Goal: Task Accomplishment & Management: Use online tool/utility

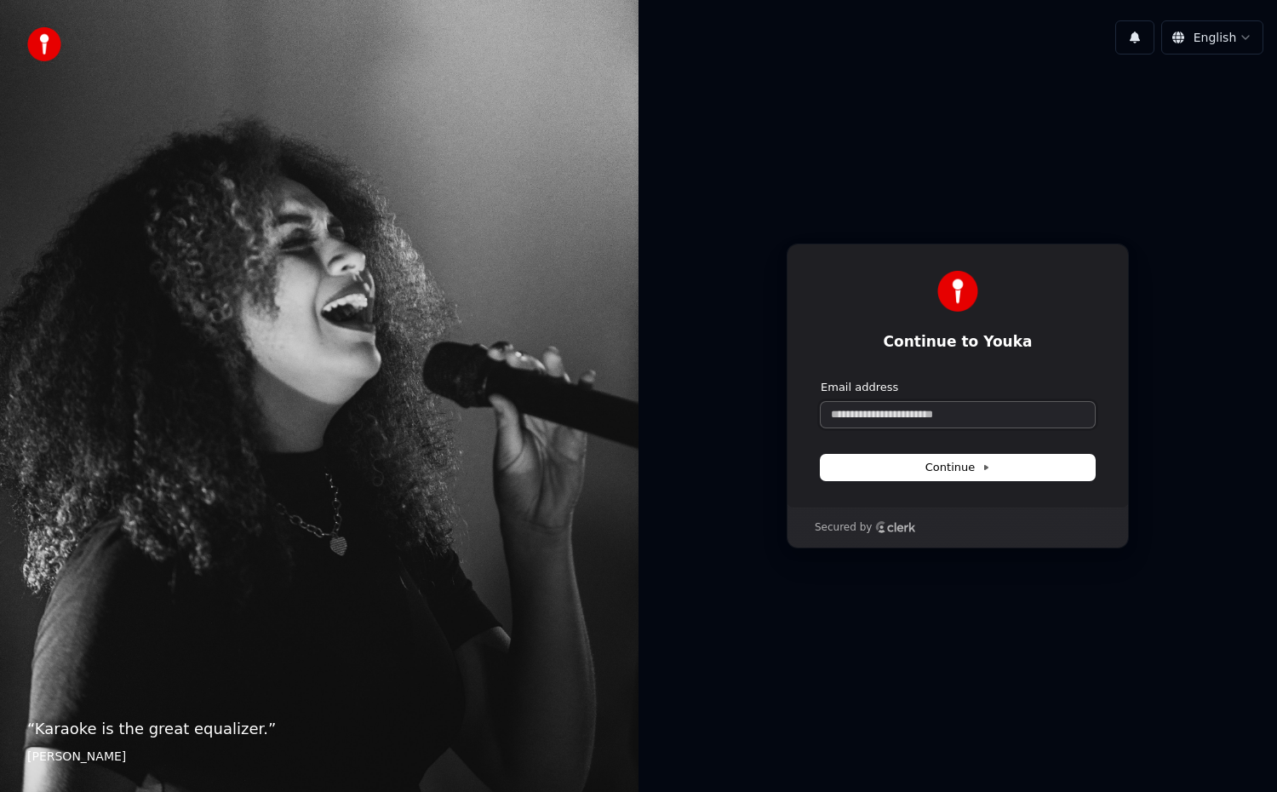
click at [882, 413] on input "Email address" at bounding box center [957, 415] width 274 height 26
click at [957, 469] on span "Continue" at bounding box center [957, 467] width 65 height 15
type input "**********"
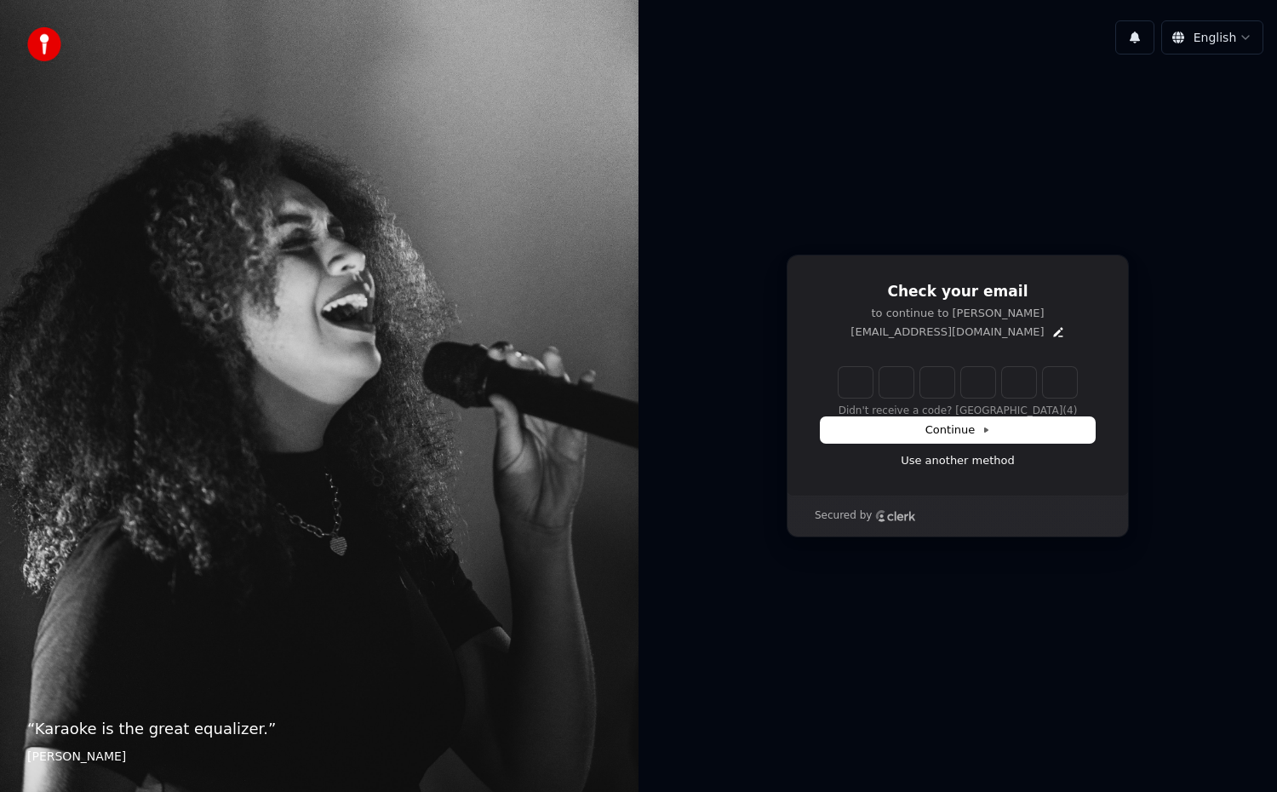
click at [859, 387] on input "Enter verification code" at bounding box center [957, 382] width 238 height 31
click at [859, 387] on input "Enter verification code" at bounding box center [974, 382] width 272 height 31
type input "******"
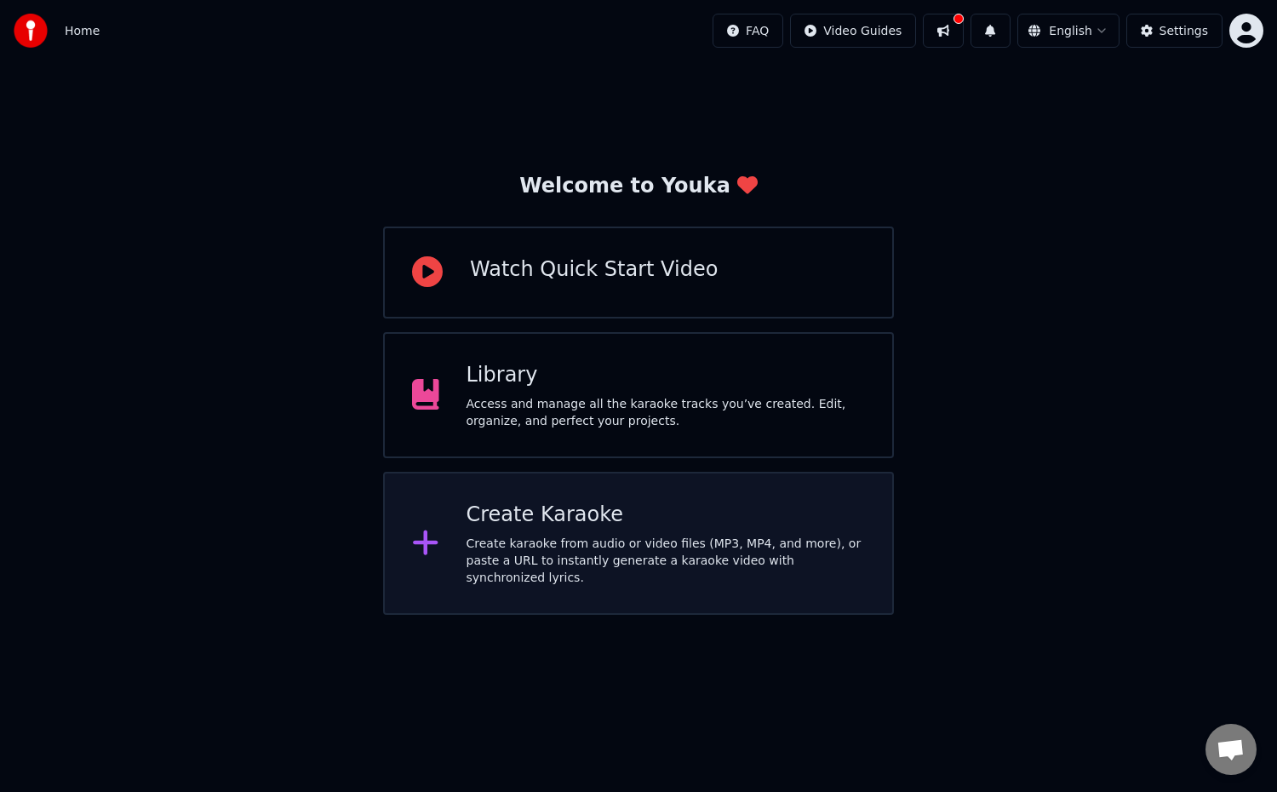
click at [509, 558] on div "Create karaoke from audio or video files (MP3, MP4, and more), or paste a URL t…" at bounding box center [665, 559] width 399 height 51
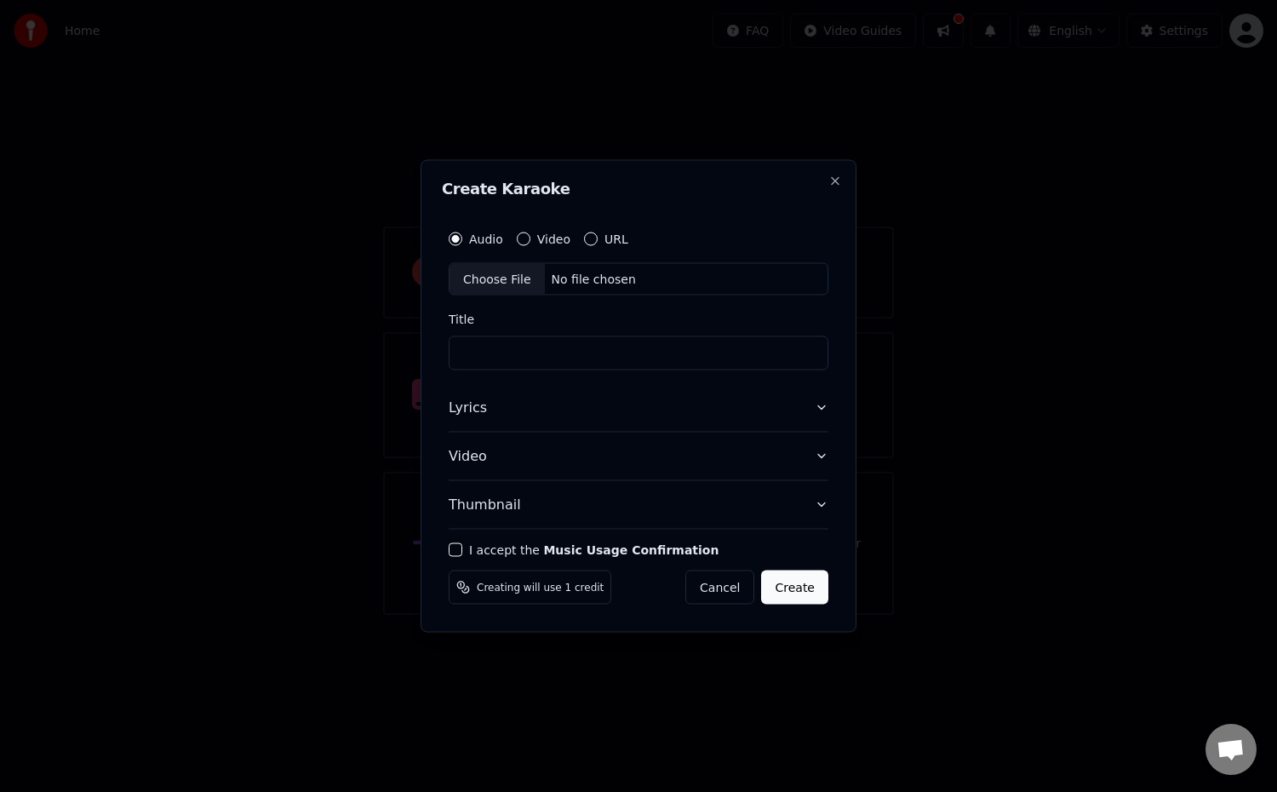
click at [586, 237] on button "URL" at bounding box center [591, 239] width 14 height 14
click at [586, 276] on input "text" at bounding box center [639, 279] width 380 height 34
click at [812, 283] on button "button" at bounding box center [808, 279] width 39 height 34
type input "**********"
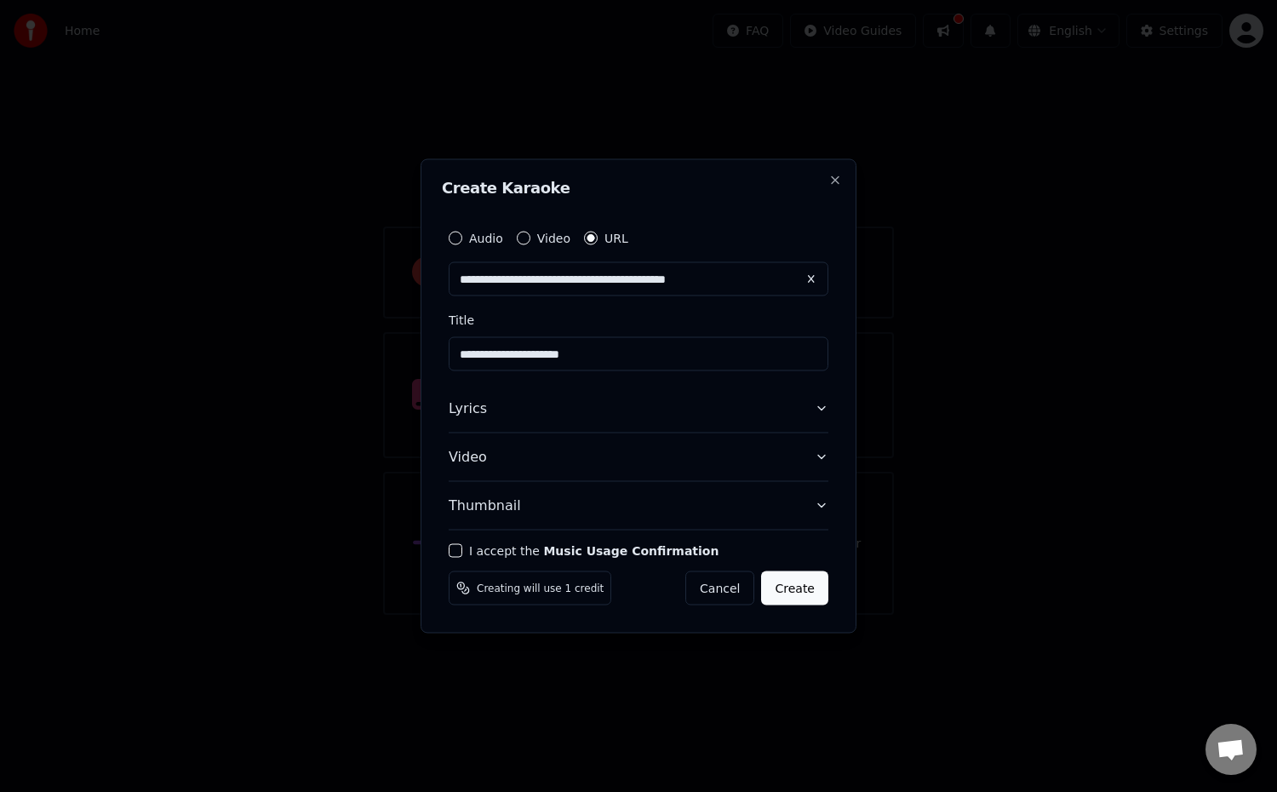
click at [620, 357] on input "**********" at bounding box center [639, 354] width 380 height 34
click at [673, 426] on button "Lyrics" at bounding box center [639, 409] width 380 height 48
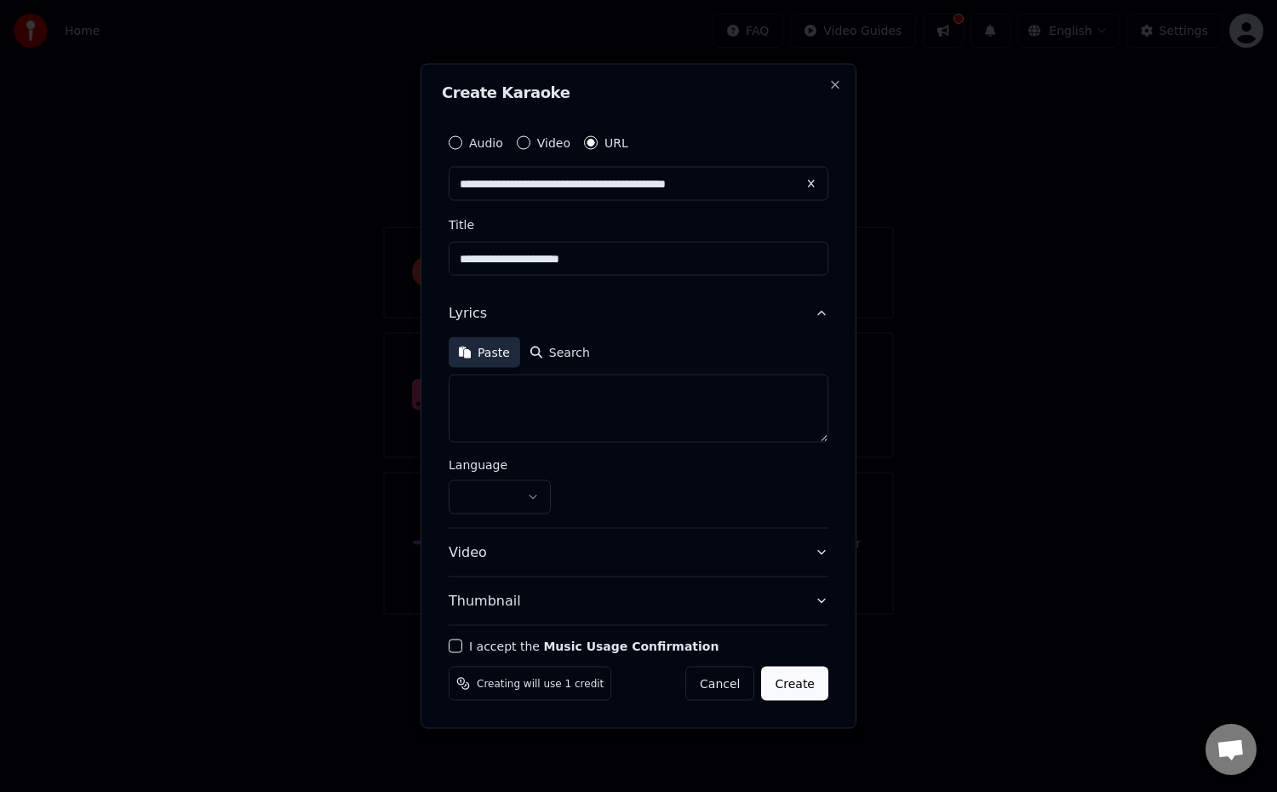
click at [462, 355] on button "Paste" at bounding box center [484, 352] width 71 height 31
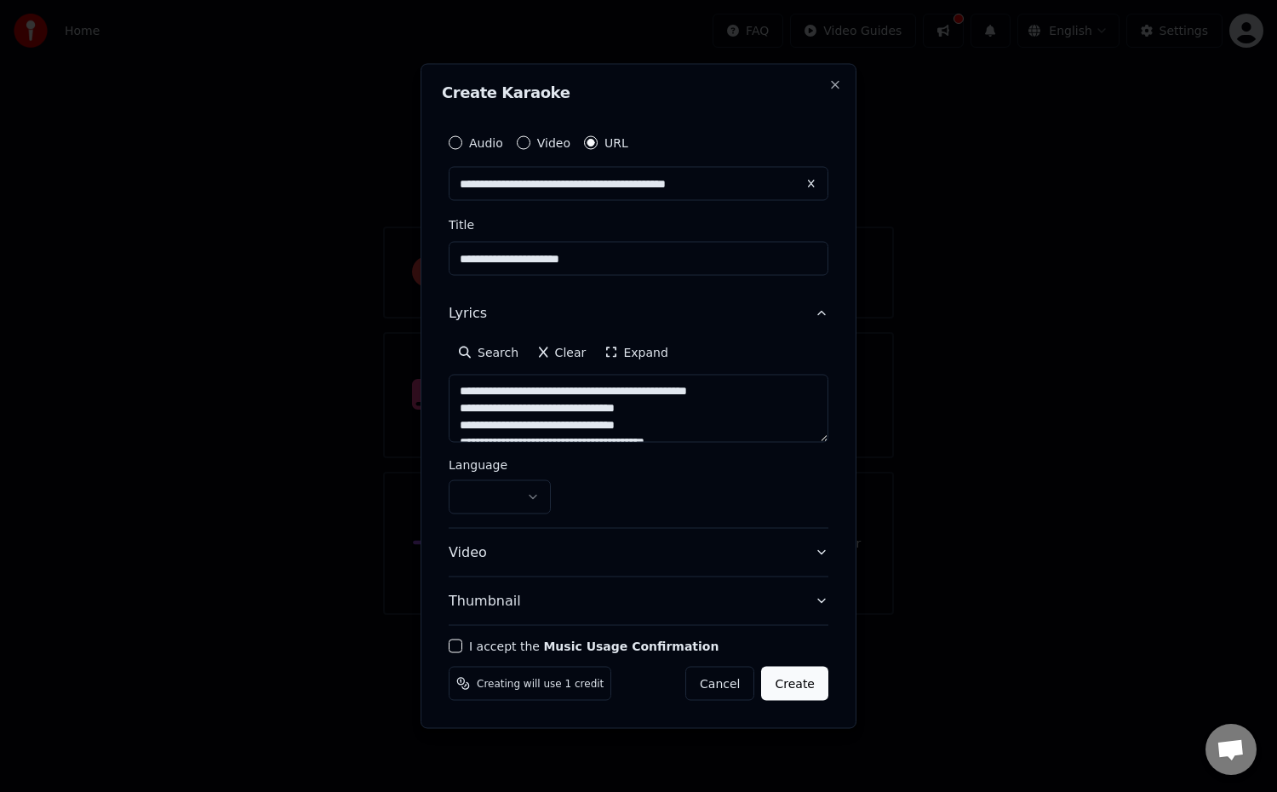
type textarea "**********"
click at [724, 564] on button "Video" at bounding box center [639, 553] width 380 height 48
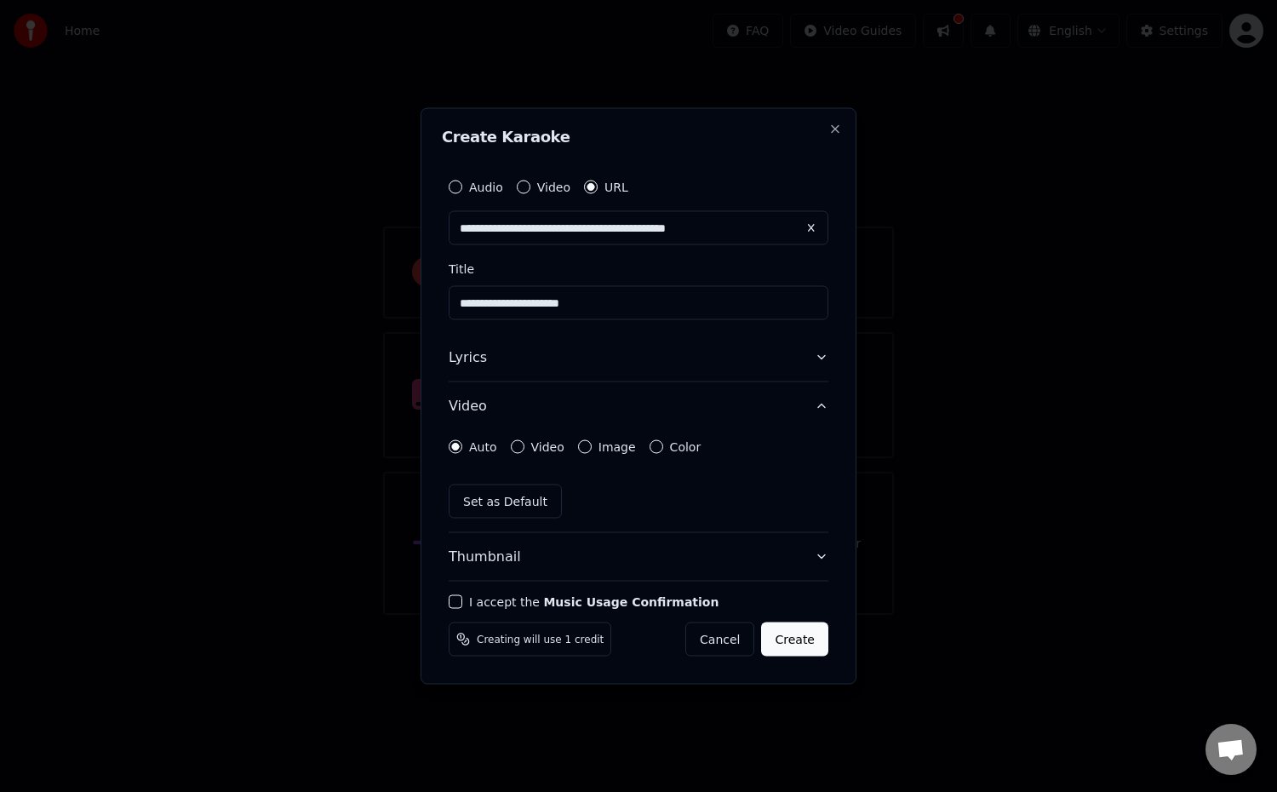
click at [514, 442] on button "Video" at bounding box center [518, 447] width 14 height 14
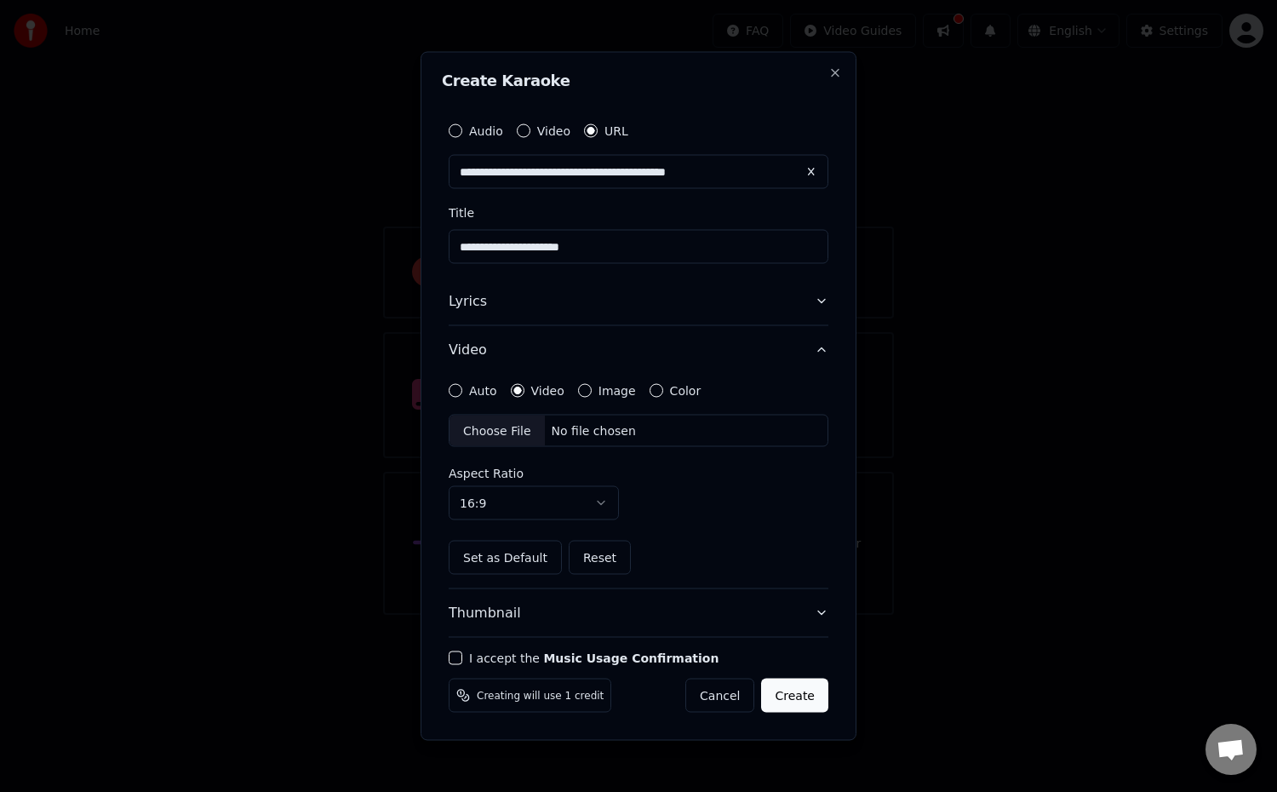
click at [517, 428] on div "Choose File" at bounding box center [496, 430] width 95 height 31
click at [456, 656] on button "I accept the Music Usage Confirmation" at bounding box center [456, 658] width 14 height 14
click at [808, 699] on button "Create" at bounding box center [794, 695] width 67 height 34
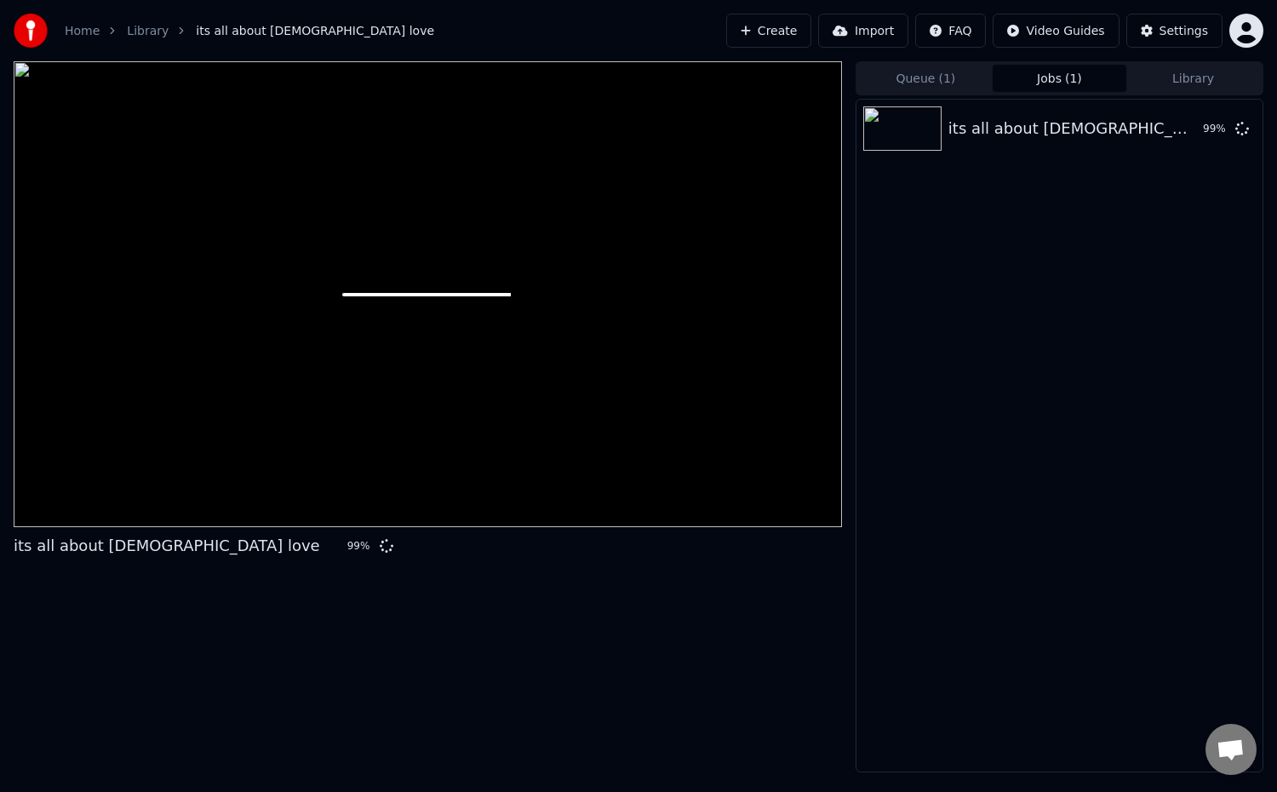
click at [993, 420] on div "its all about [DEMOGRAPHIC_DATA] love 99 %" at bounding box center [1059, 435] width 408 height 673
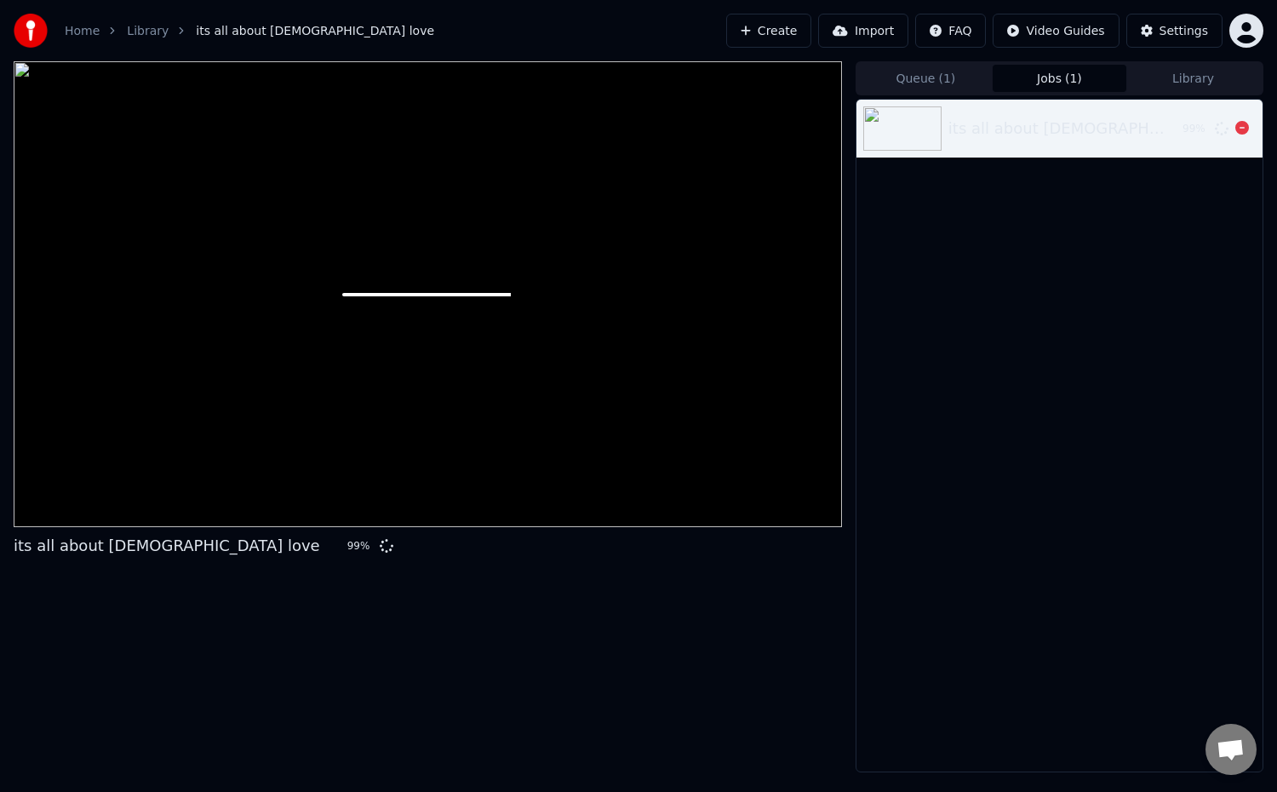
click at [1001, 134] on div "its all about [DEMOGRAPHIC_DATA] love" at bounding box center [1058, 129] width 220 height 24
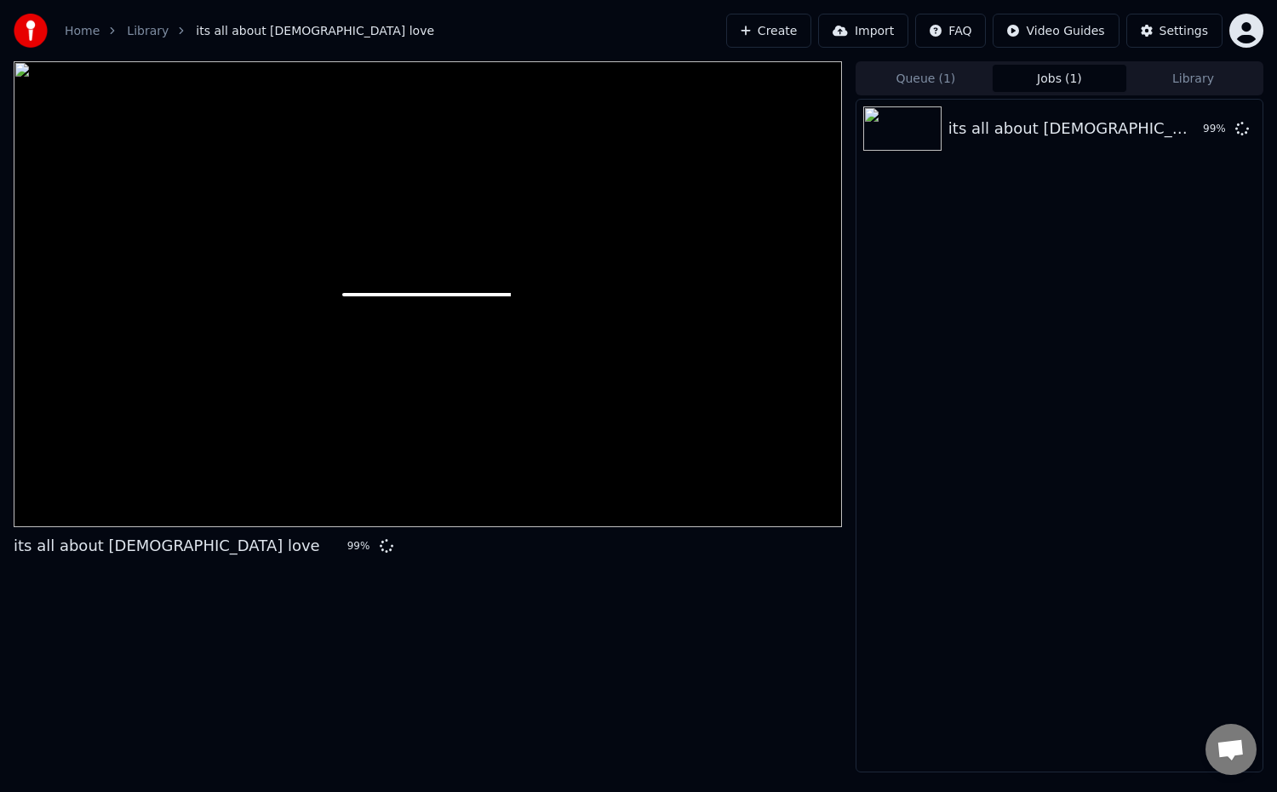
click at [1258, 44] on html "Home Library its all about [DEMOGRAPHIC_DATA] love Create Import FAQ Video Guid…" at bounding box center [638, 396] width 1277 height 792
click at [1188, 31] on html "Home Library its all about [DEMOGRAPHIC_DATA] love Create Import FAQ Video Guid…" at bounding box center [638, 396] width 1277 height 792
click at [1188, 31] on div "Settings" at bounding box center [1183, 30] width 49 height 17
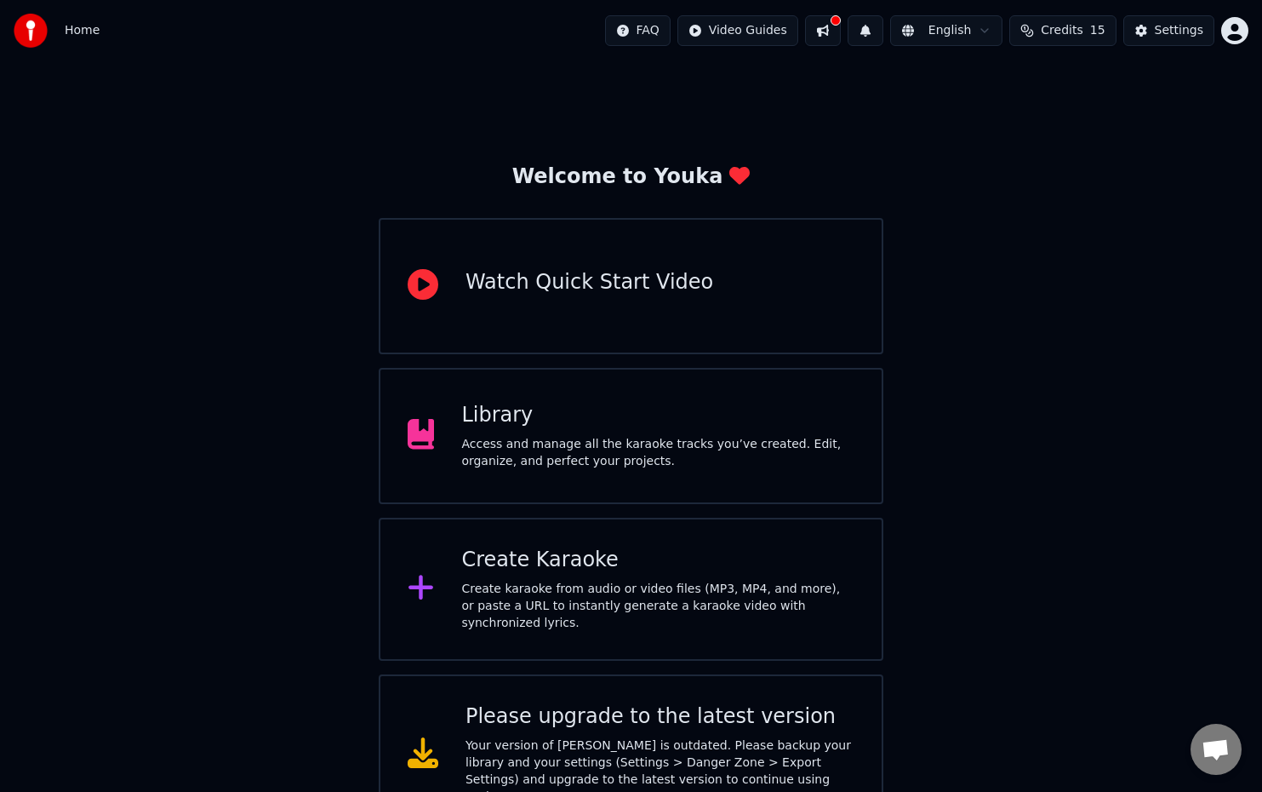
click at [232, 477] on div "Welcome to Youka Watch Quick Start Video Library Access and manage all the kara…" at bounding box center [631, 447] width 1262 height 773
click at [820, 31] on button at bounding box center [823, 30] width 36 height 31
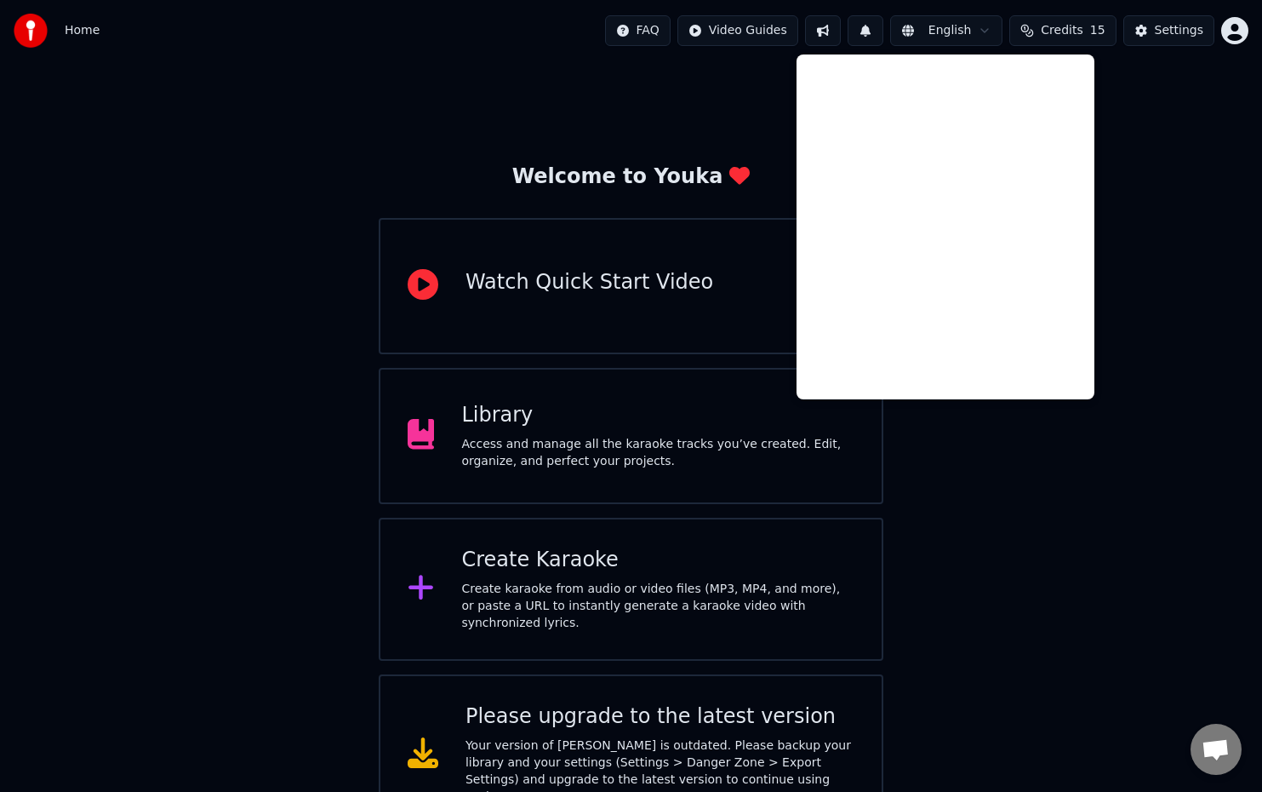
click at [1133, 98] on div "Welcome to Youka Watch Quick Start Video Library Access and manage all the kara…" at bounding box center [631, 447] width 1262 height 773
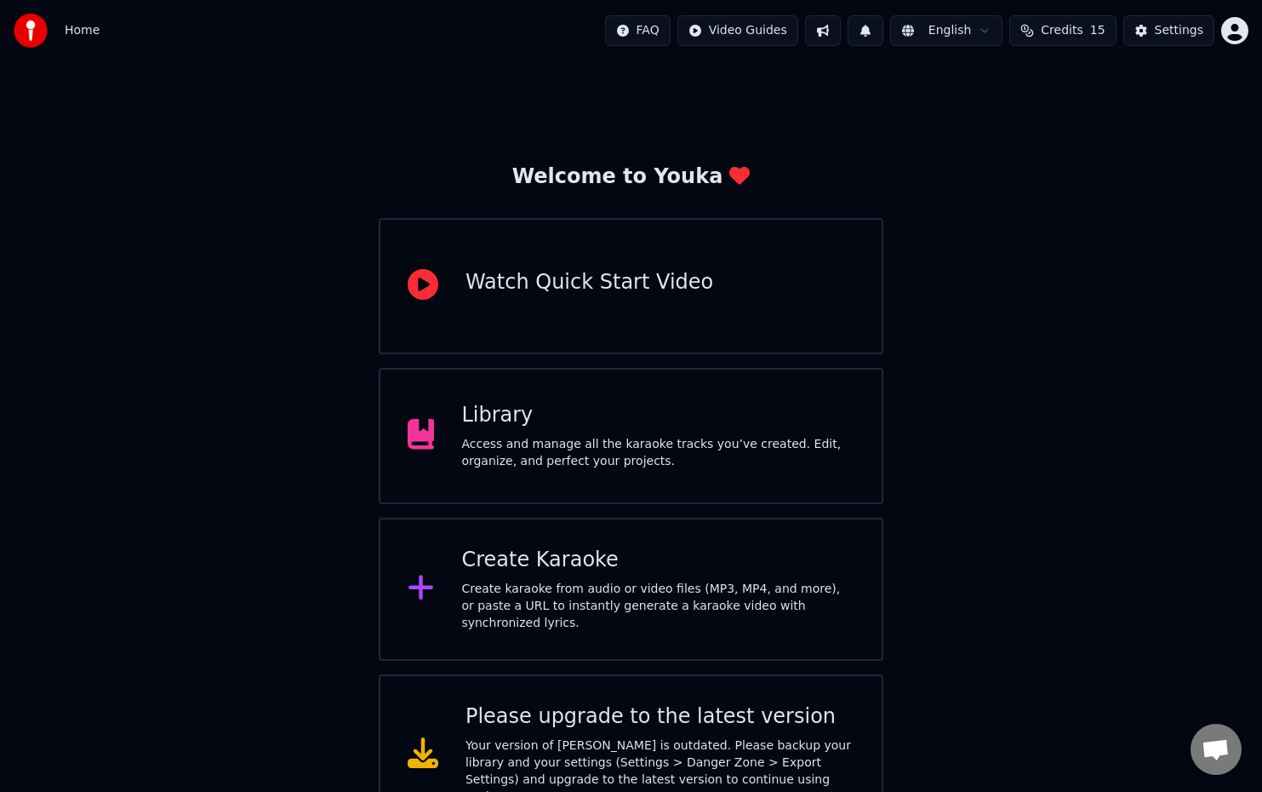
scroll to position [19, 0]
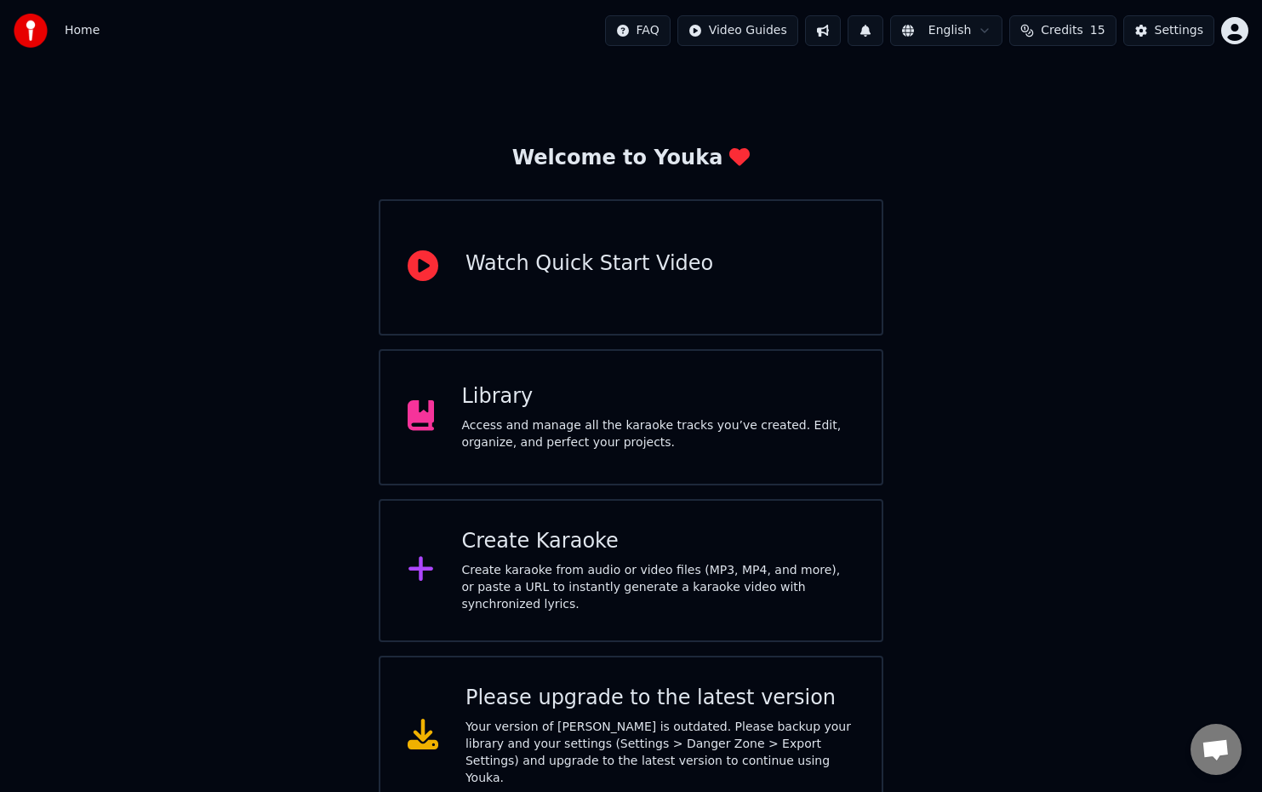
click at [620, 696] on div "Please upgrade to the latest version" at bounding box center [660, 697] width 389 height 27
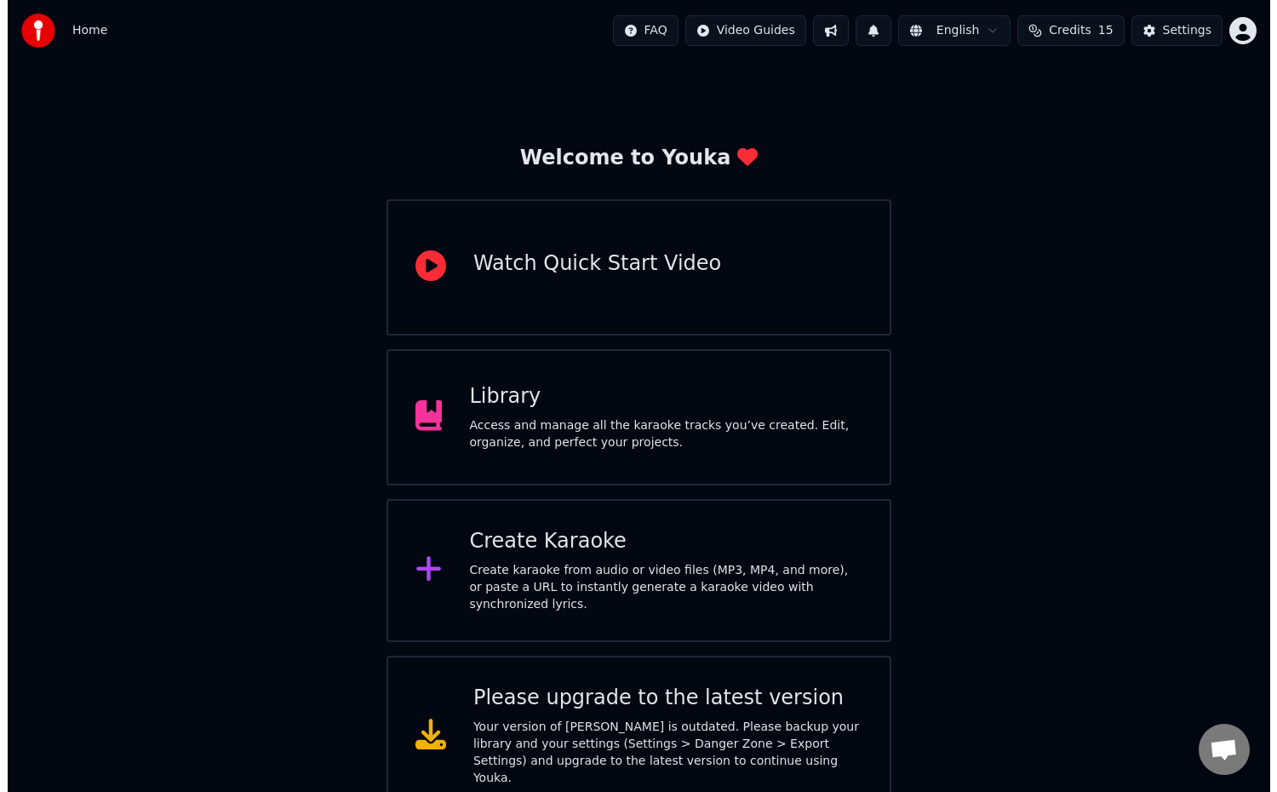
scroll to position [0, 0]
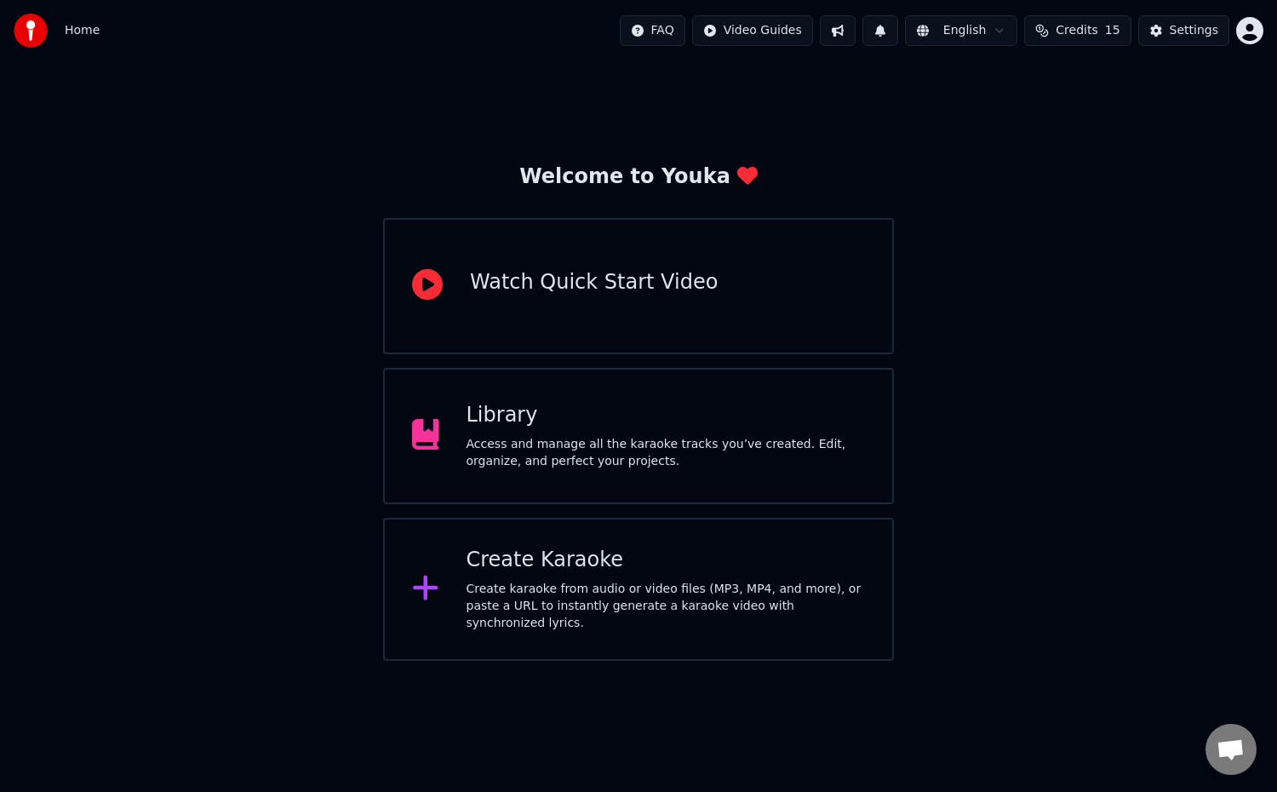
click at [560, 428] on div "Library" at bounding box center [665, 415] width 399 height 27
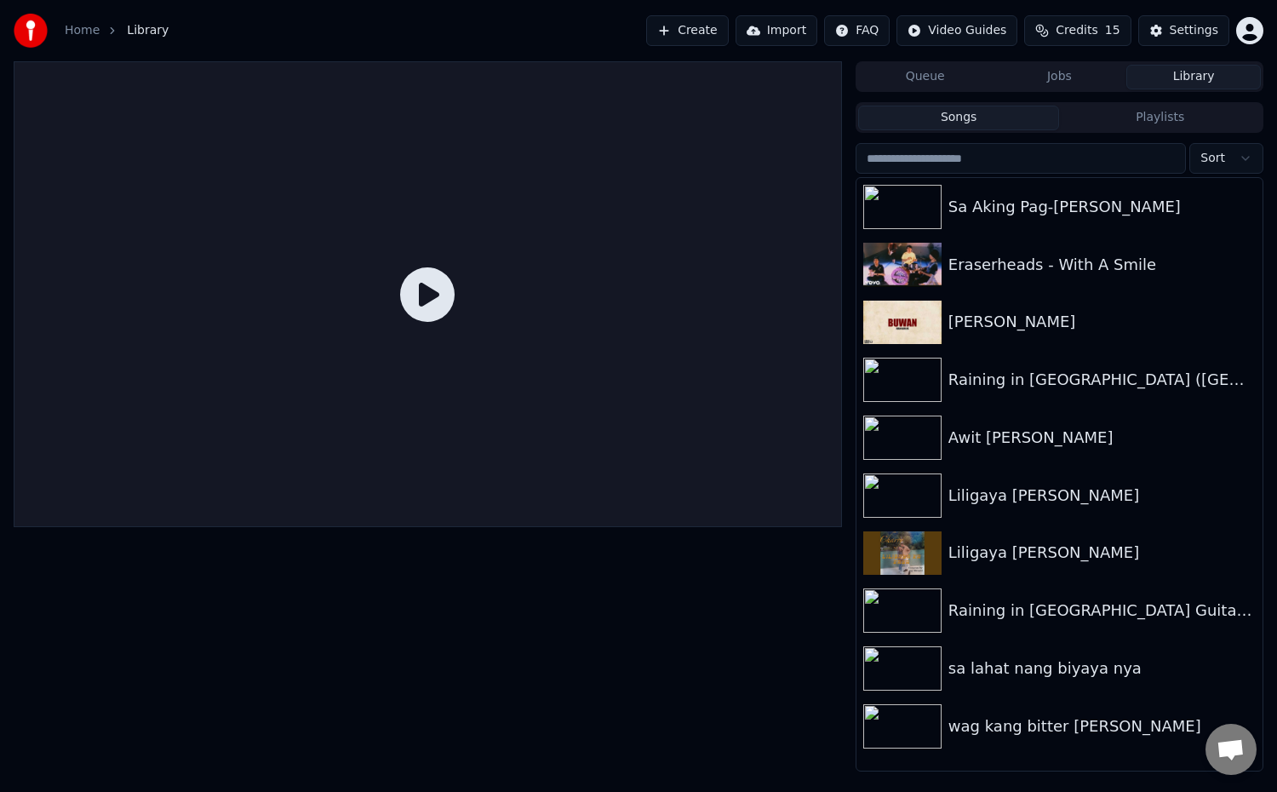
click at [418, 295] on icon at bounding box center [427, 294] width 54 height 54
click at [419, 304] on icon at bounding box center [427, 294] width 54 height 54
click at [435, 311] on icon at bounding box center [427, 294] width 54 height 54
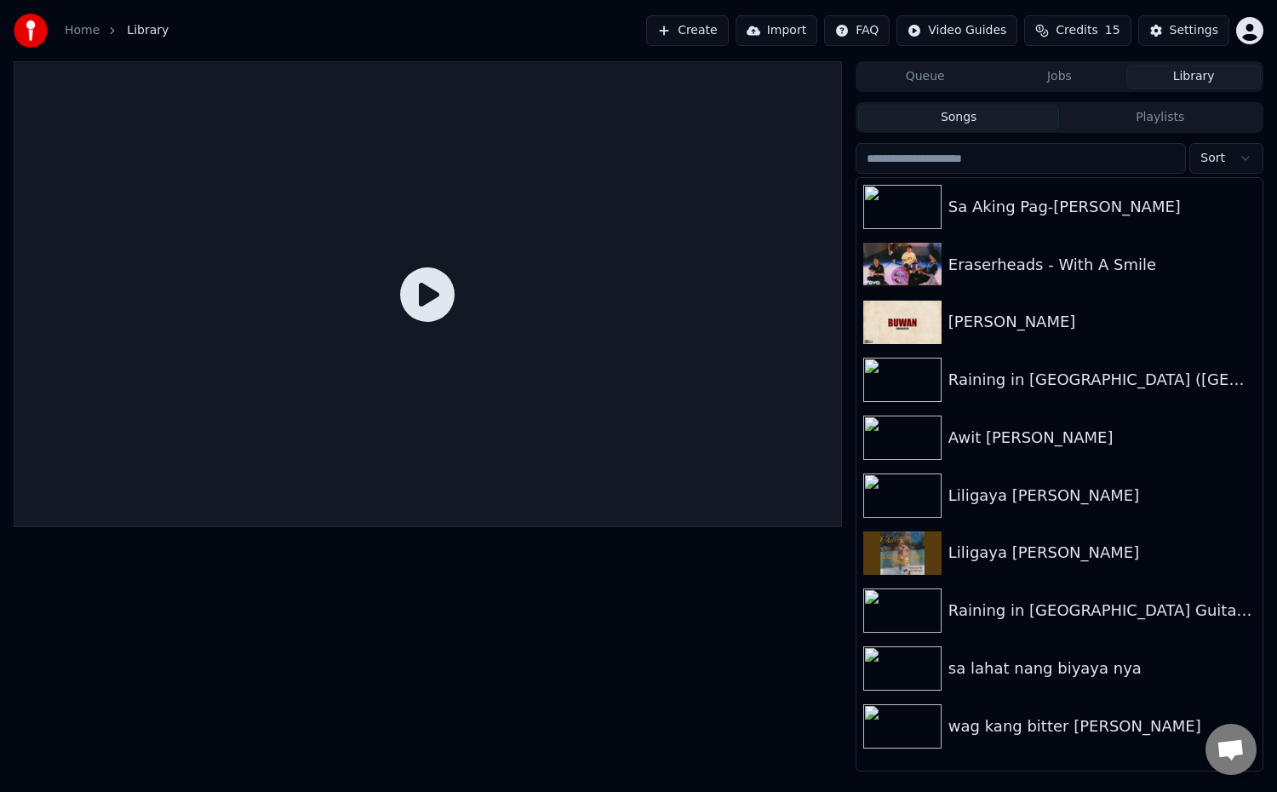
click at [435, 311] on icon at bounding box center [427, 294] width 54 height 54
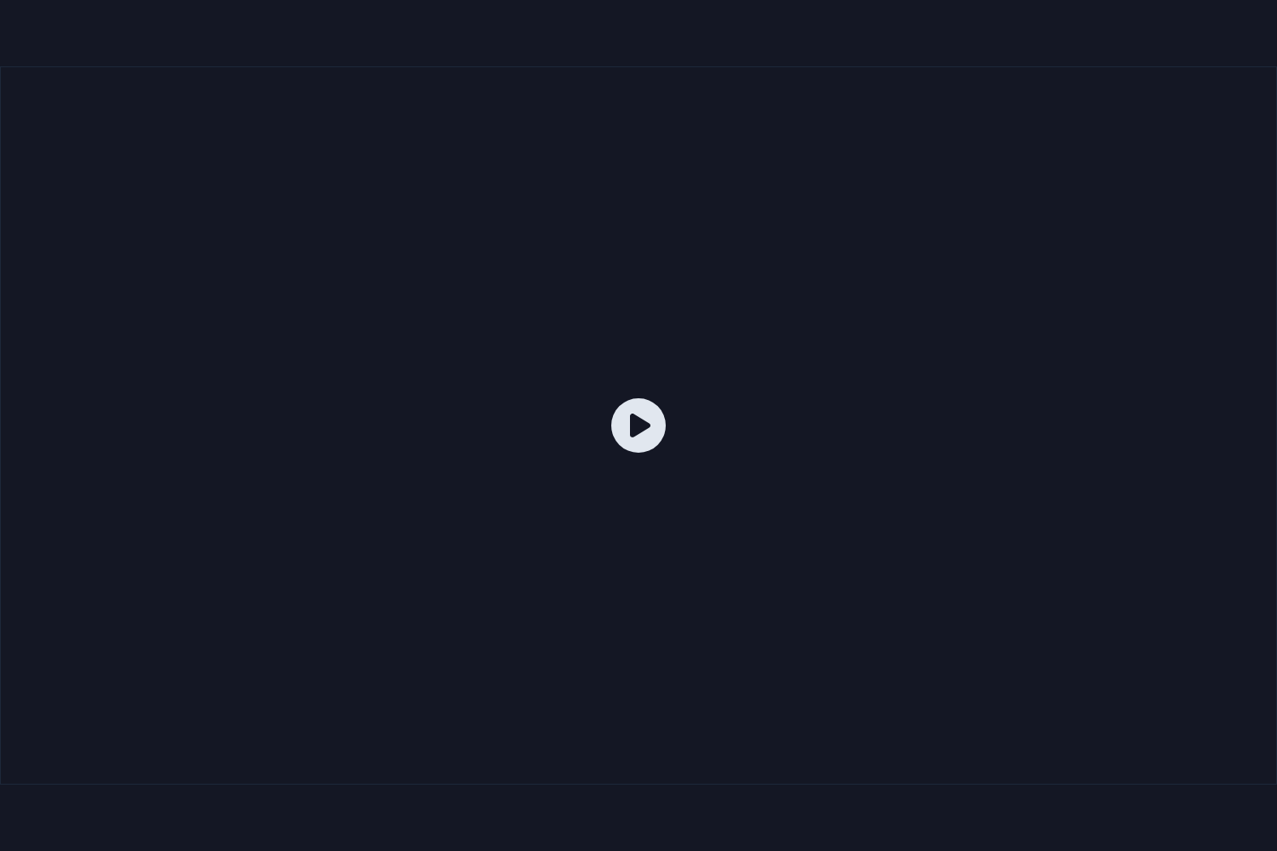
click at [435, 329] on div at bounding box center [638, 425] width 1277 height 718
click at [649, 418] on icon at bounding box center [638, 425] width 54 height 54
click at [609, 225] on div at bounding box center [638, 425] width 1277 height 718
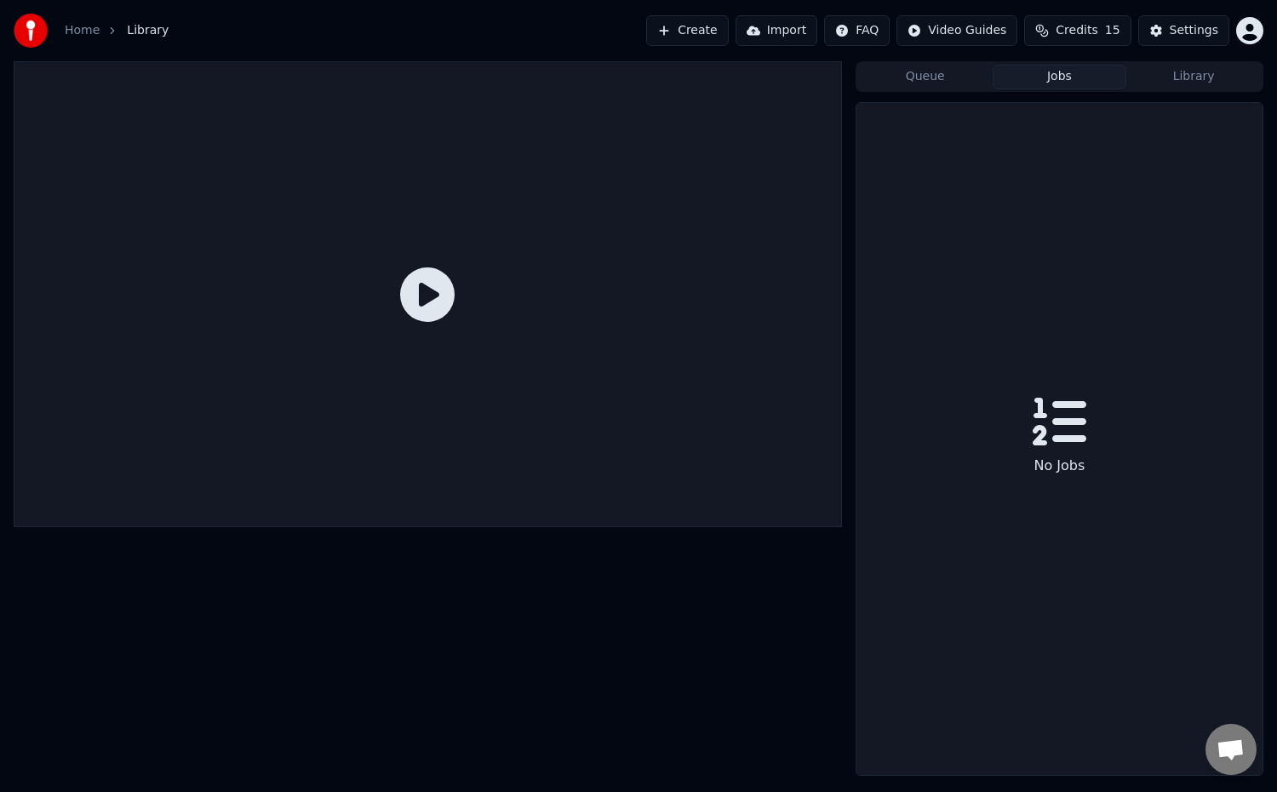
click at [1066, 77] on button "Jobs" at bounding box center [1059, 77] width 134 height 25
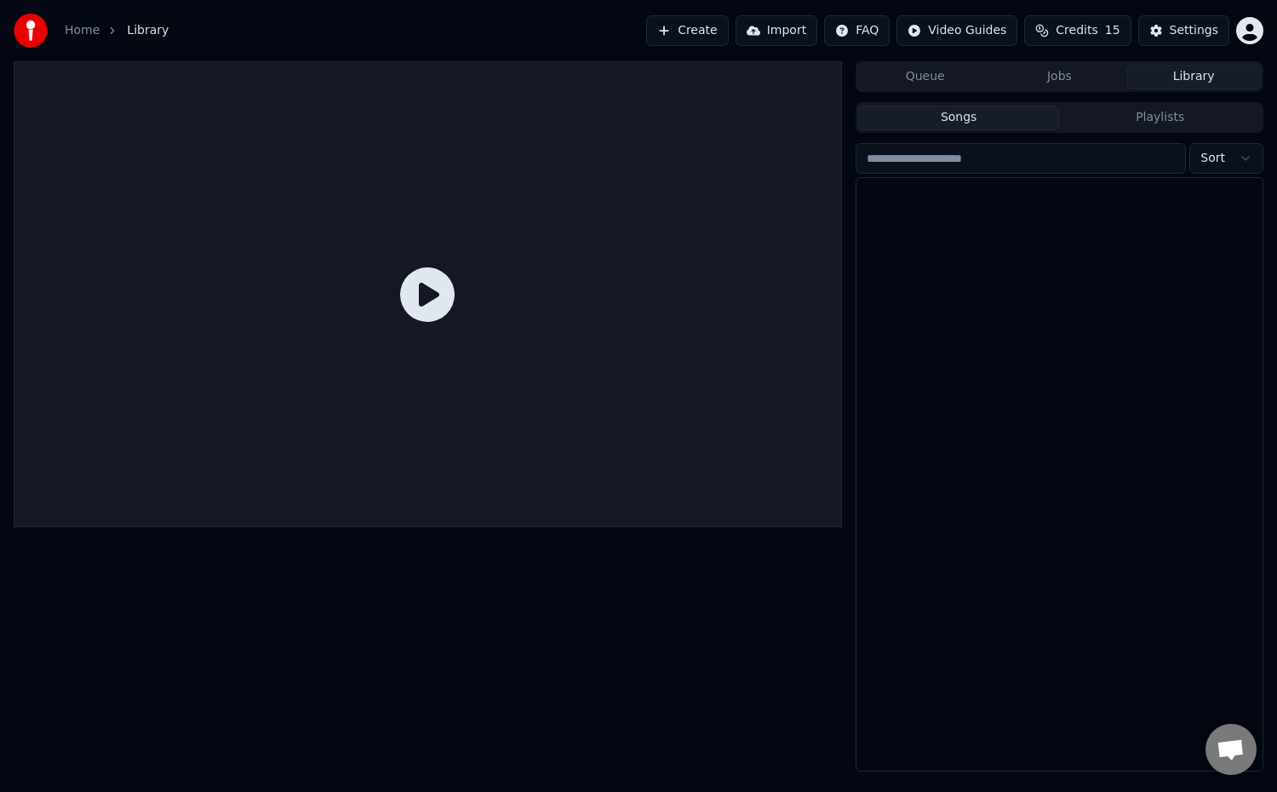
click at [1194, 77] on button "Library" at bounding box center [1193, 77] width 134 height 25
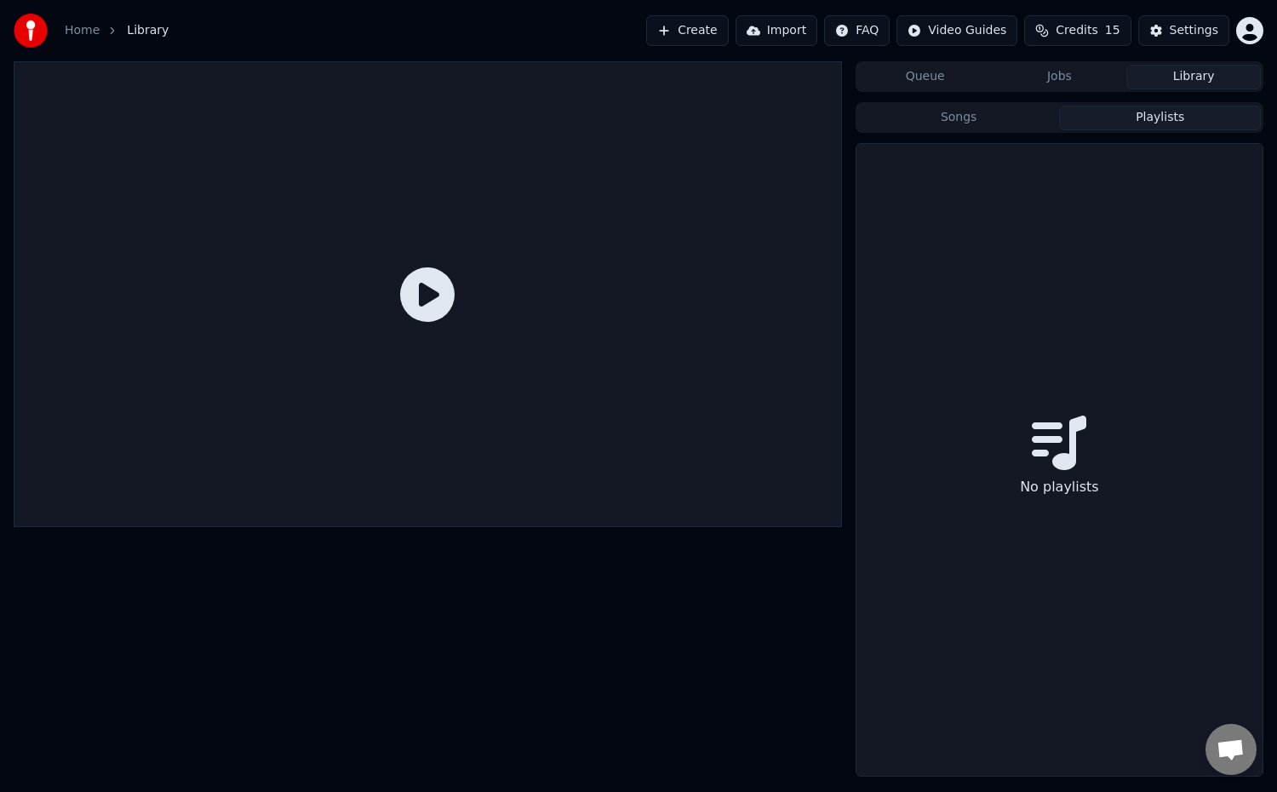
click at [1148, 120] on button "Playlists" at bounding box center [1160, 118] width 202 height 25
click at [1009, 114] on button "Songs" at bounding box center [959, 118] width 202 height 25
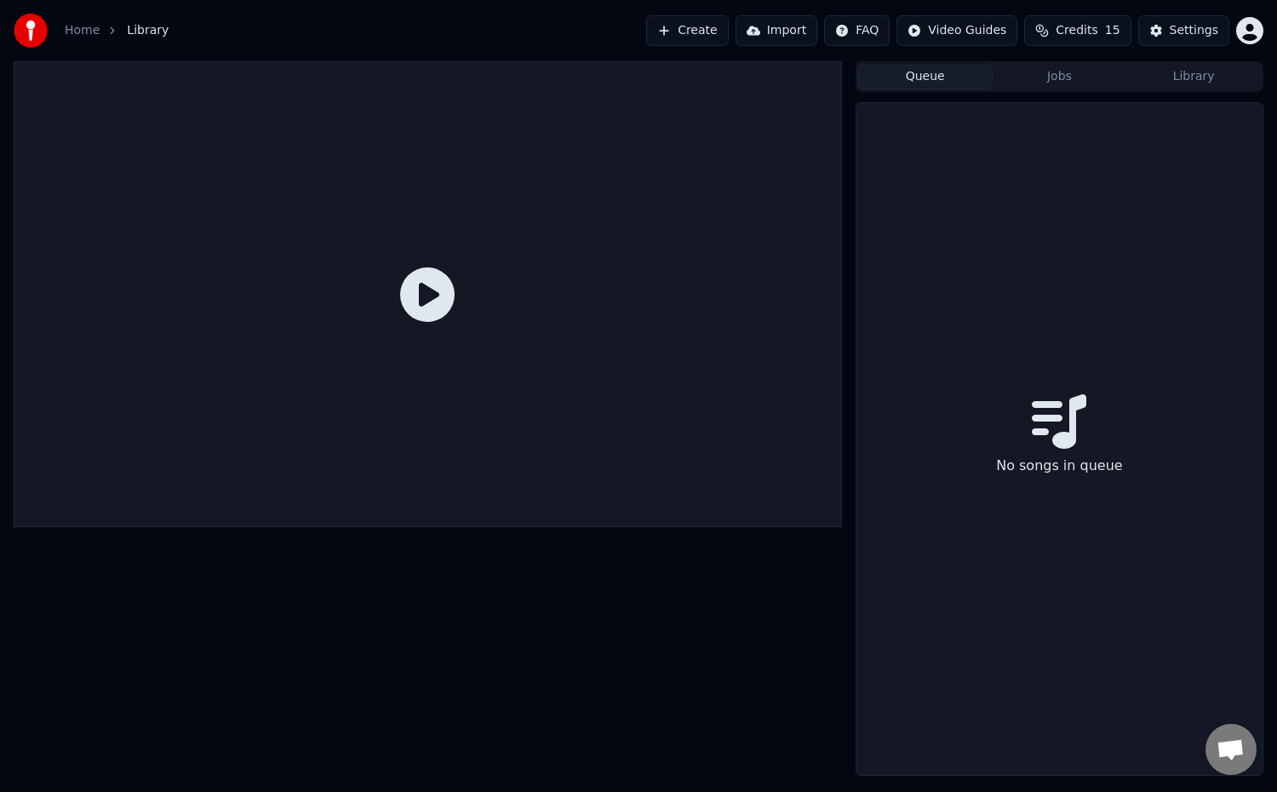
click at [960, 79] on button "Queue" at bounding box center [925, 77] width 134 height 25
click at [1083, 83] on button "Jobs" at bounding box center [1059, 77] width 134 height 25
click at [688, 34] on button "Create" at bounding box center [687, 30] width 83 height 31
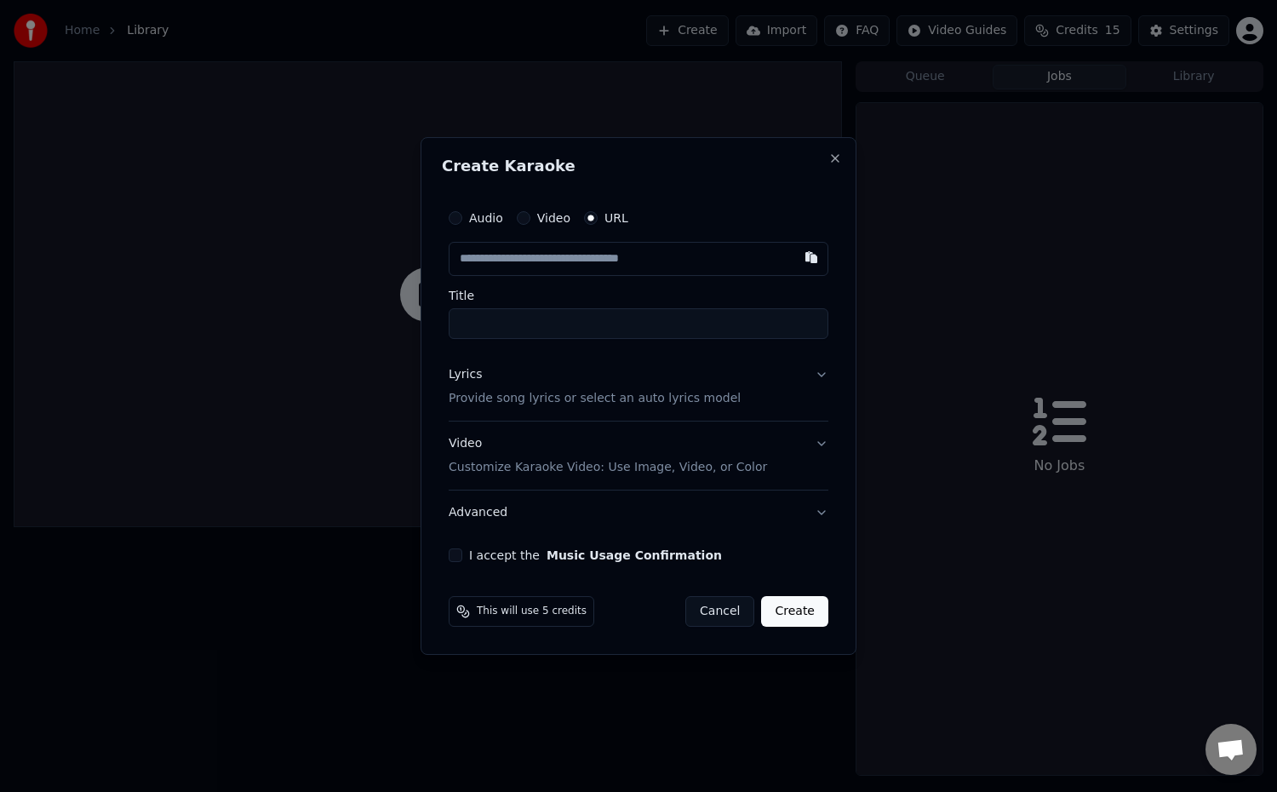
click at [507, 258] on input "text" at bounding box center [639, 259] width 380 height 34
click at [806, 257] on button "button" at bounding box center [811, 257] width 34 height 31
type input "**********"
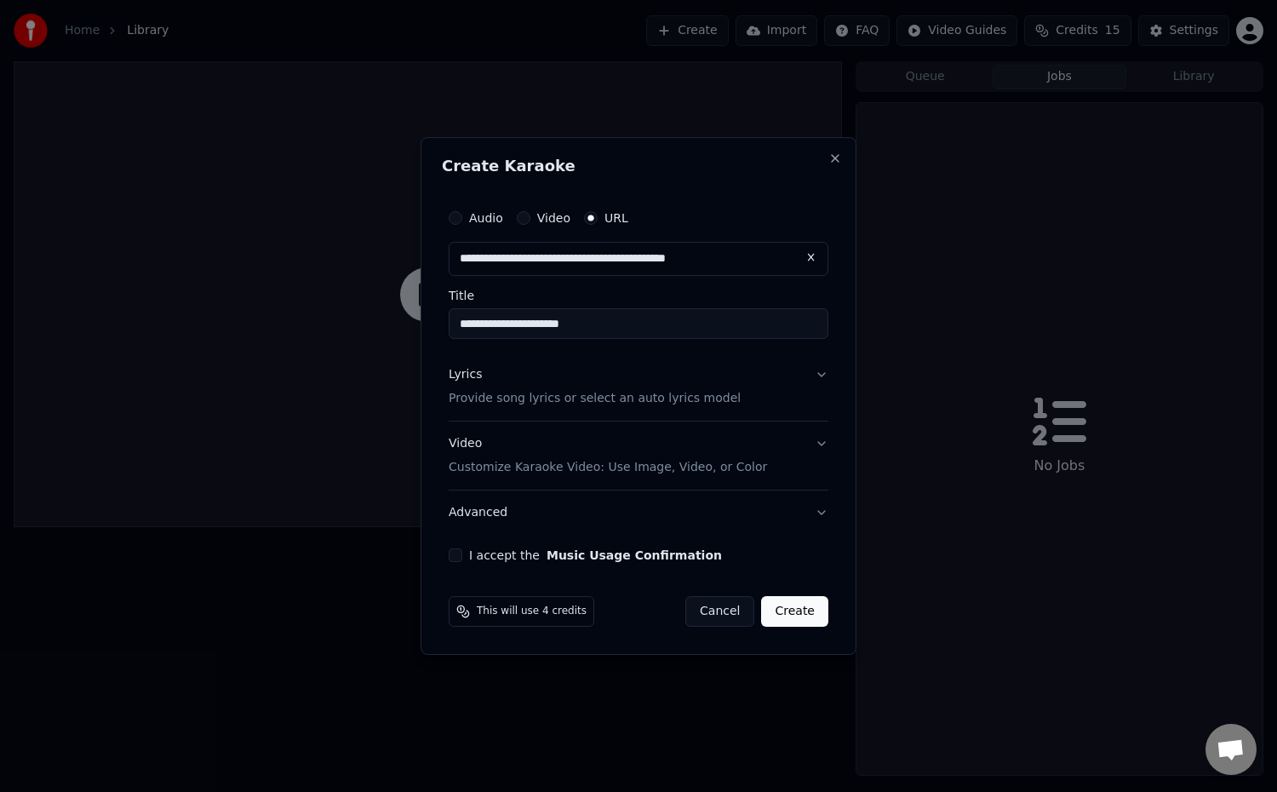
click at [614, 402] on p "Provide song lyrics or select an auto lyrics model" at bounding box center [595, 398] width 292 height 17
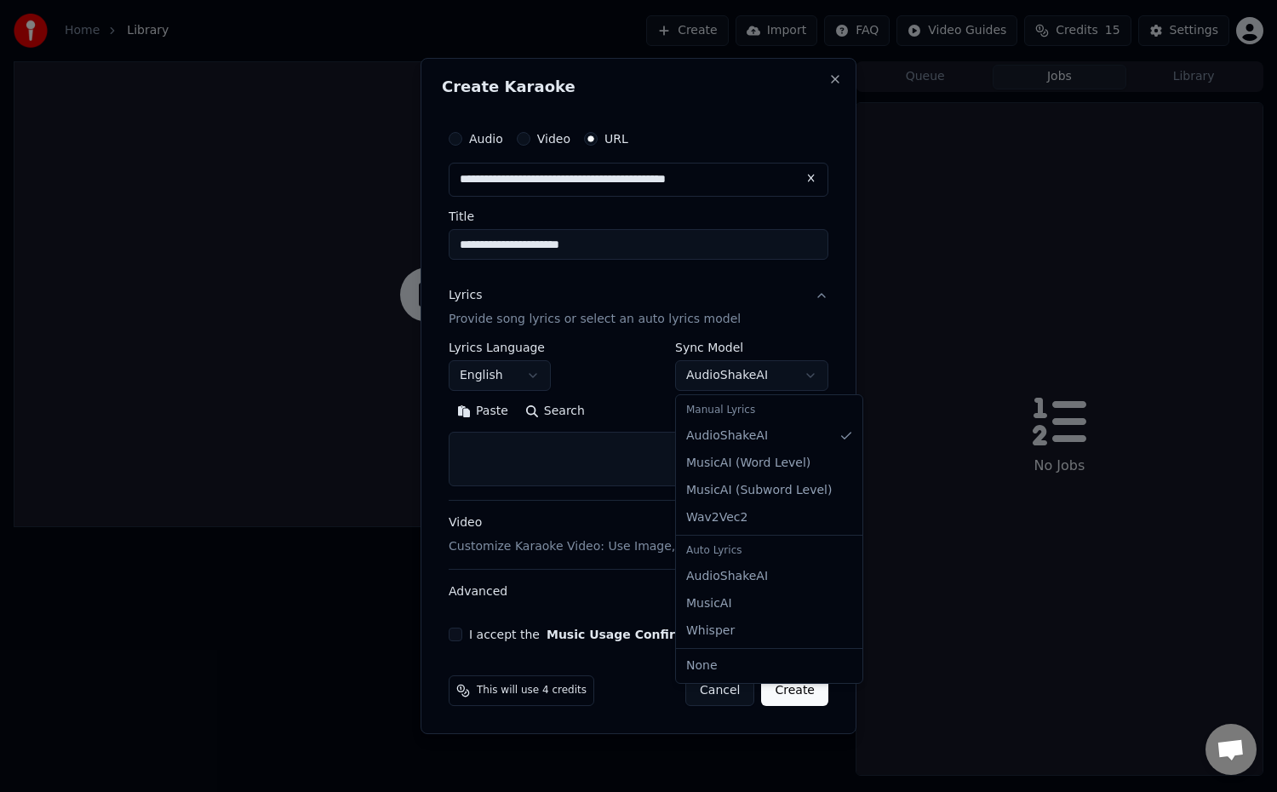
click at [811, 380] on body "**********" at bounding box center [638, 396] width 1277 height 792
click at [576, 446] on body "**********" at bounding box center [638, 396] width 1277 height 792
click at [558, 470] on textarea at bounding box center [639, 459] width 380 height 54
click at [486, 448] on textarea at bounding box center [639, 459] width 380 height 54
click at [473, 414] on button "Paste" at bounding box center [483, 410] width 68 height 27
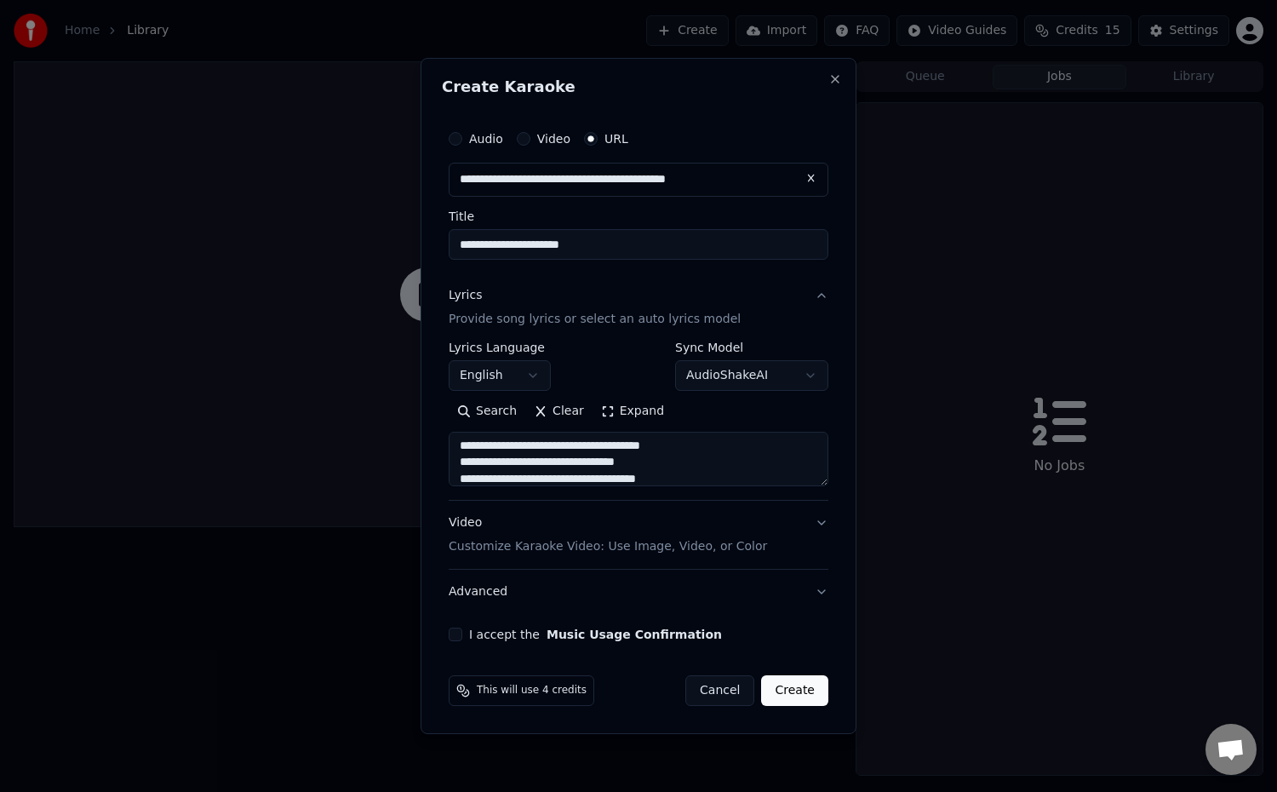
scroll to position [590, 0]
click at [821, 529] on button "Video Customize Karaoke Video: Use Image, Video, or Color" at bounding box center [639, 534] width 380 height 68
type textarea "**********"
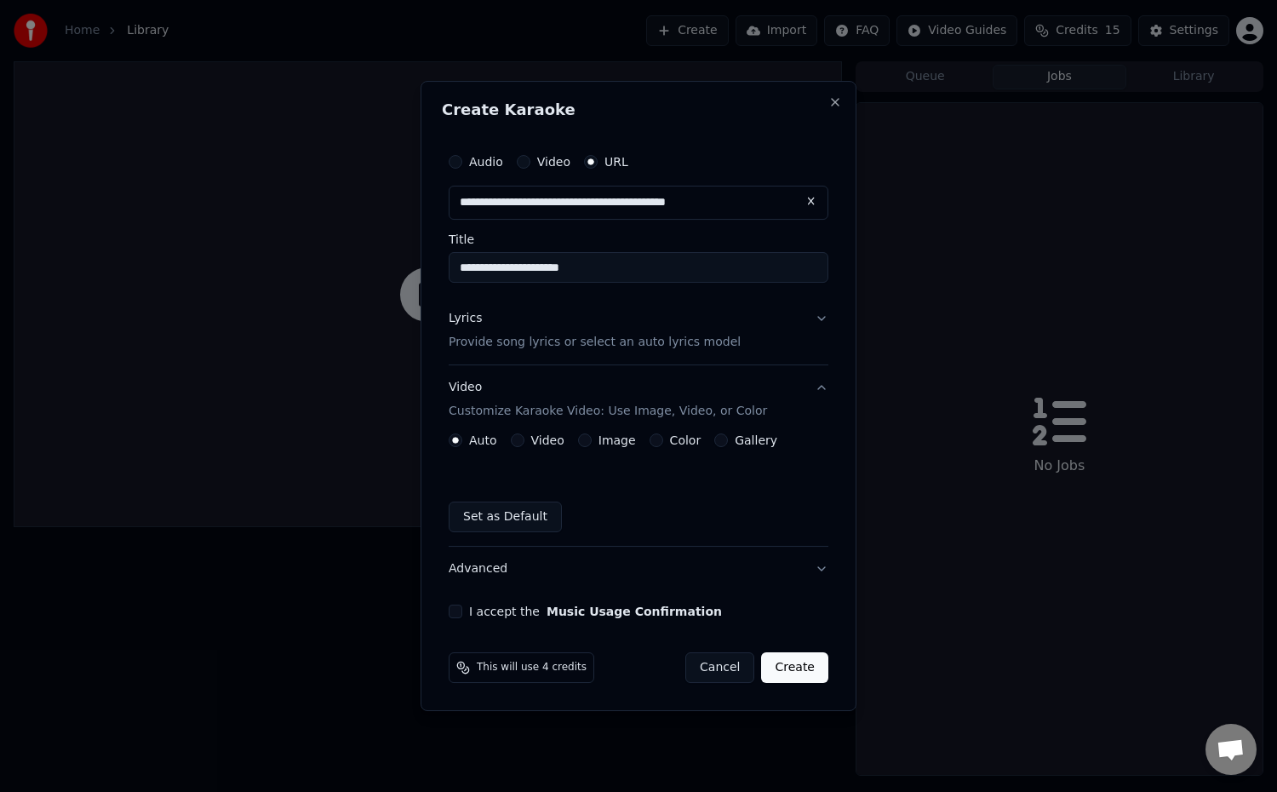
click at [518, 436] on button "Video" at bounding box center [518, 440] width 14 height 14
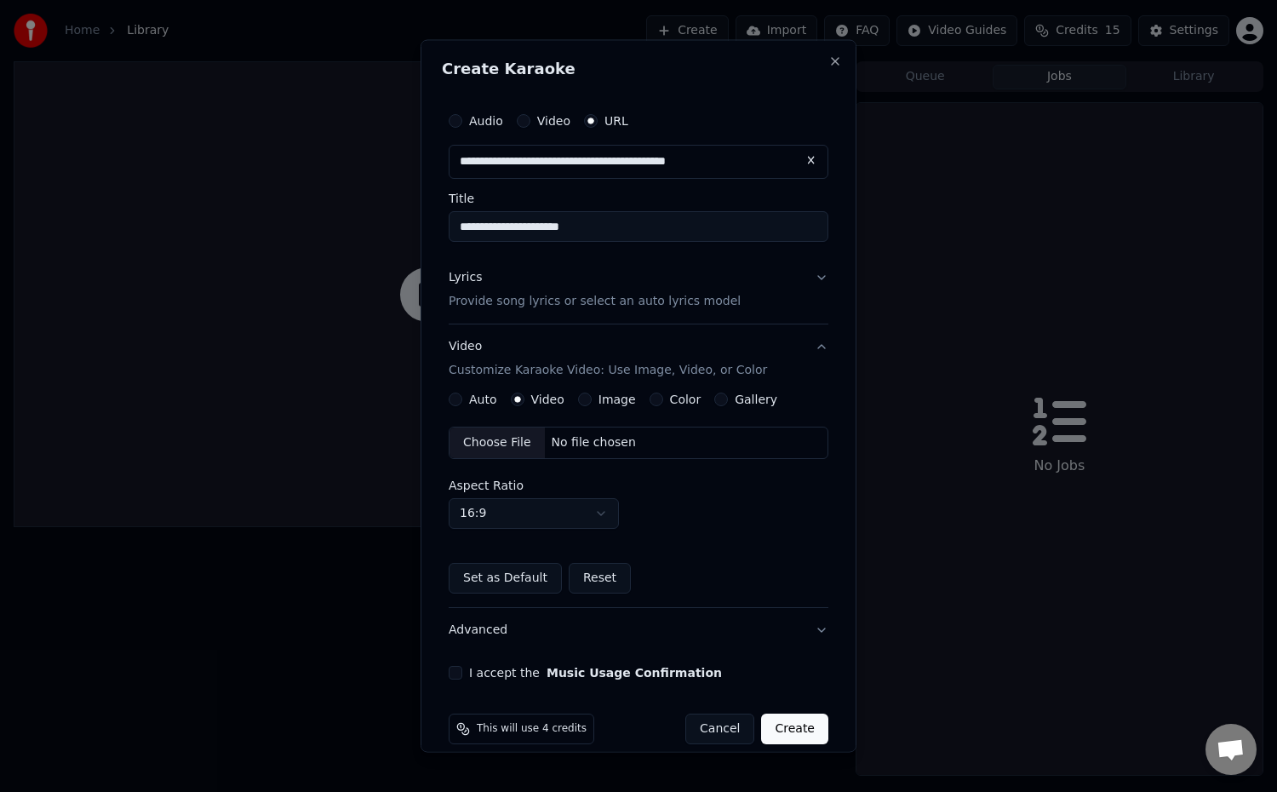
click at [512, 446] on div "Choose File" at bounding box center [496, 441] width 95 height 31
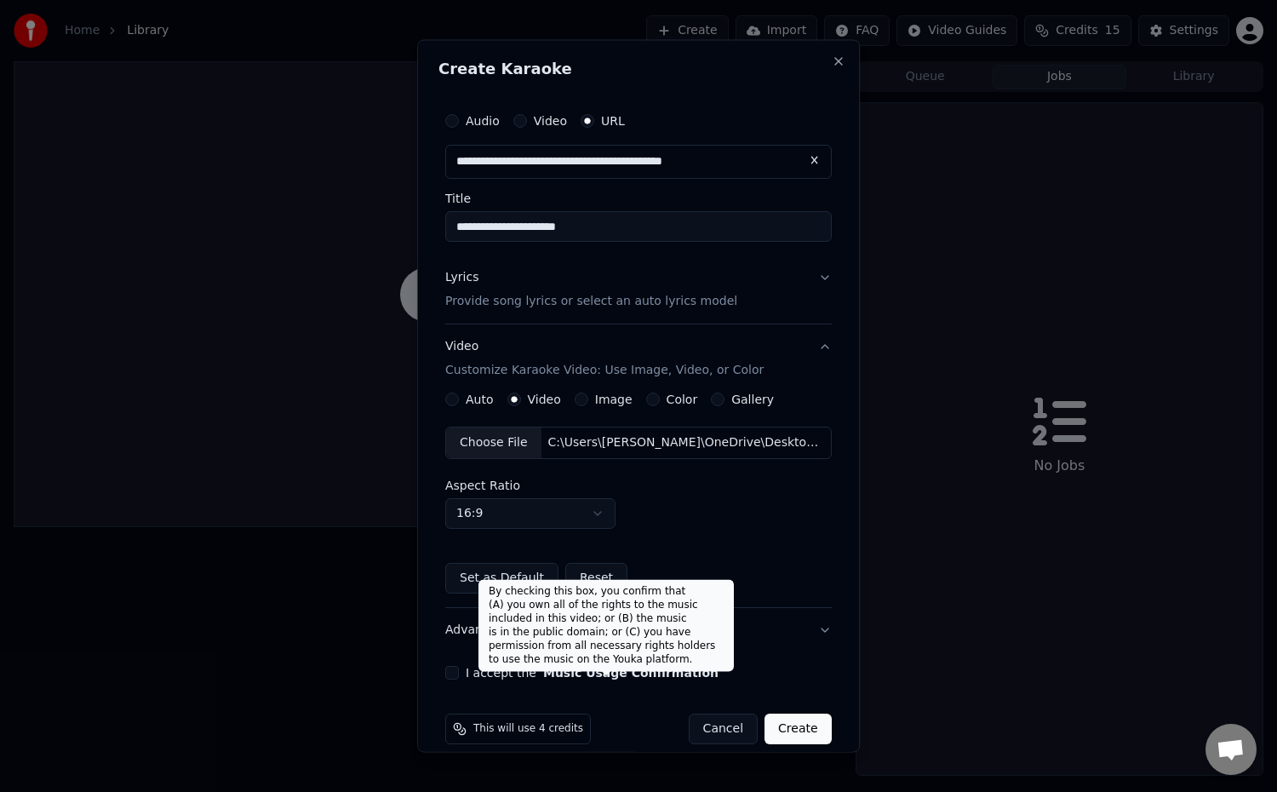
click at [604, 675] on button "Music Usage Confirmation" at bounding box center [630, 672] width 175 height 12
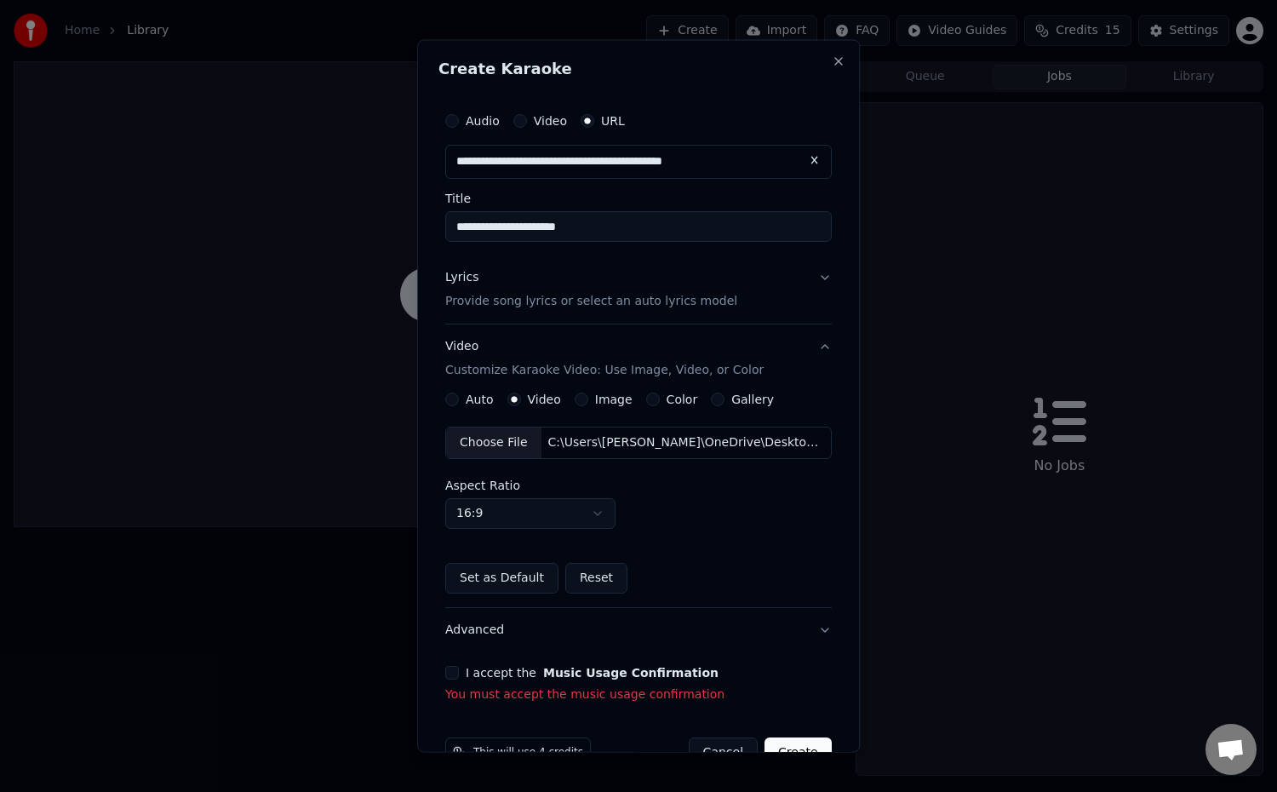
click at [449, 673] on button "I accept the Music Usage Confirmation" at bounding box center [452, 672] width 14 height 14
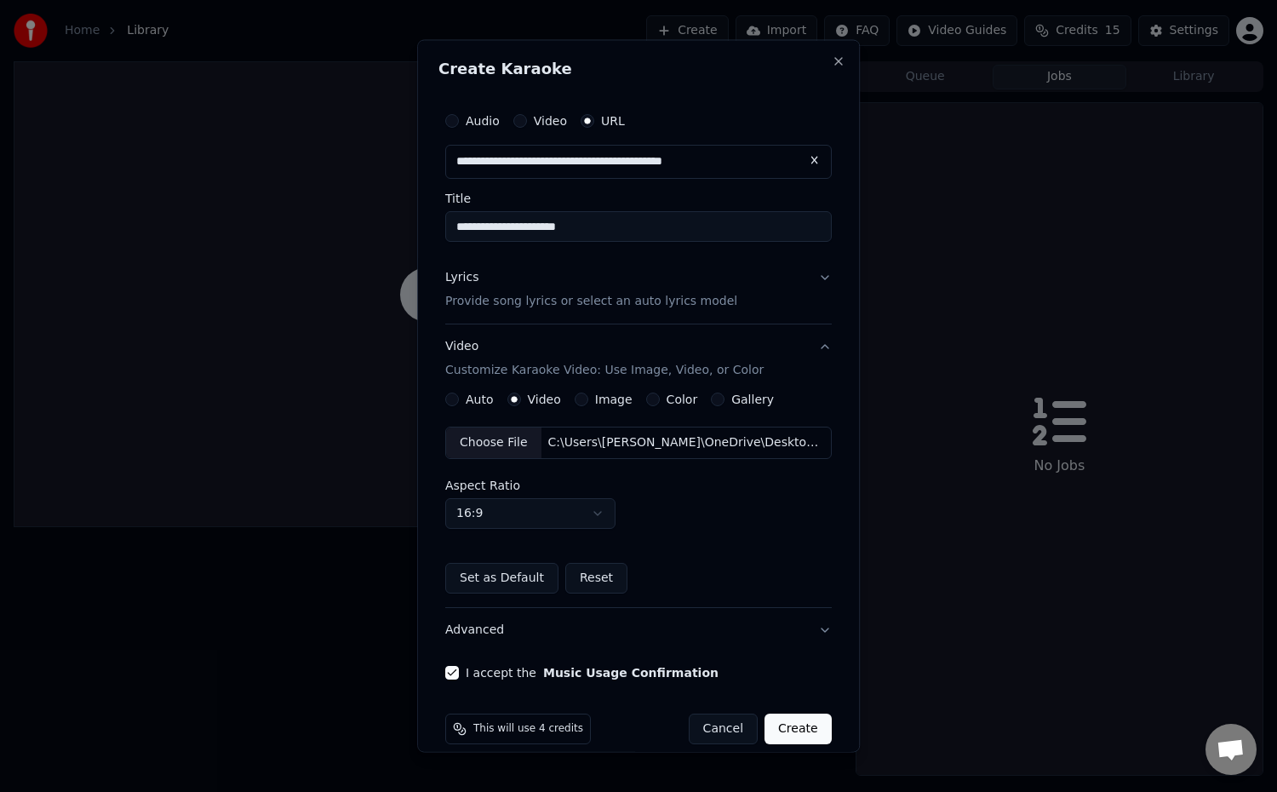
scroll to position [20, 0]
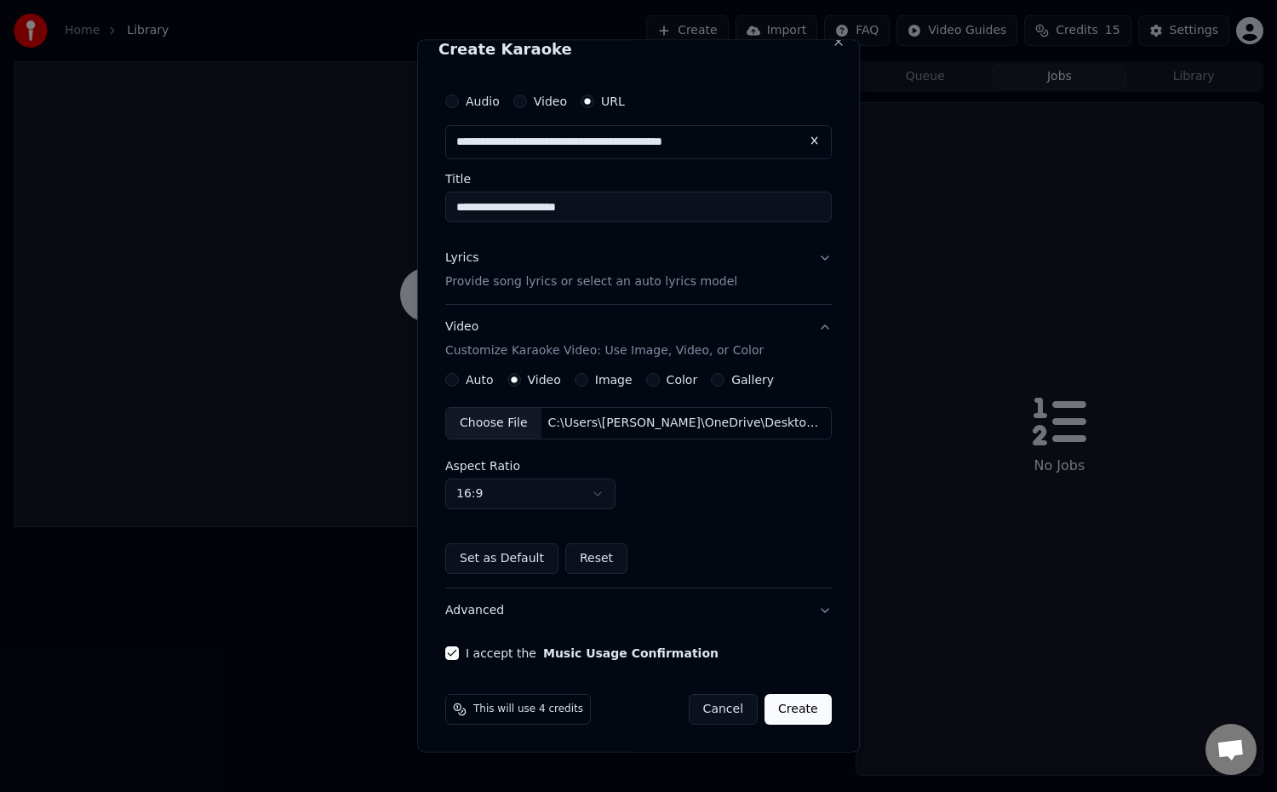
click at [785, 706] on button "Create" at bounding box center [797, 708] width 67 height 31
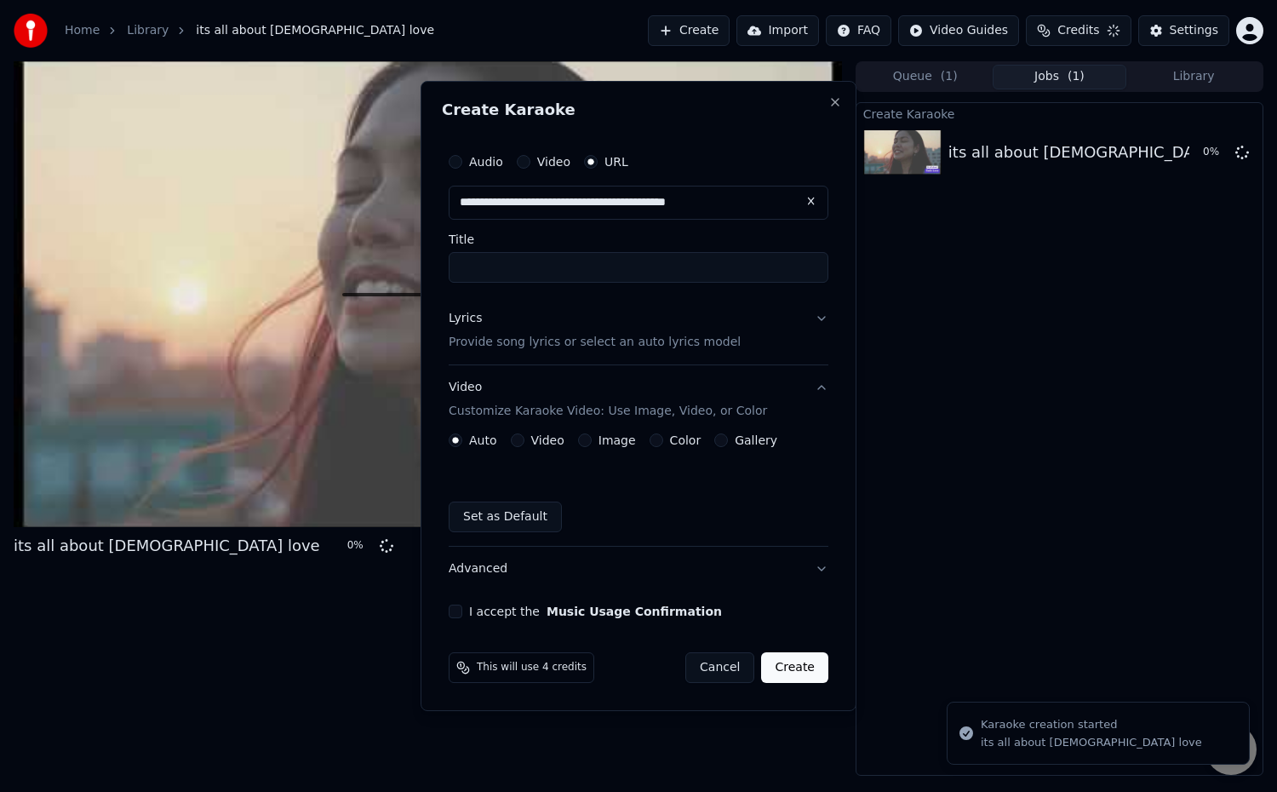
scroll to position [0, 0]
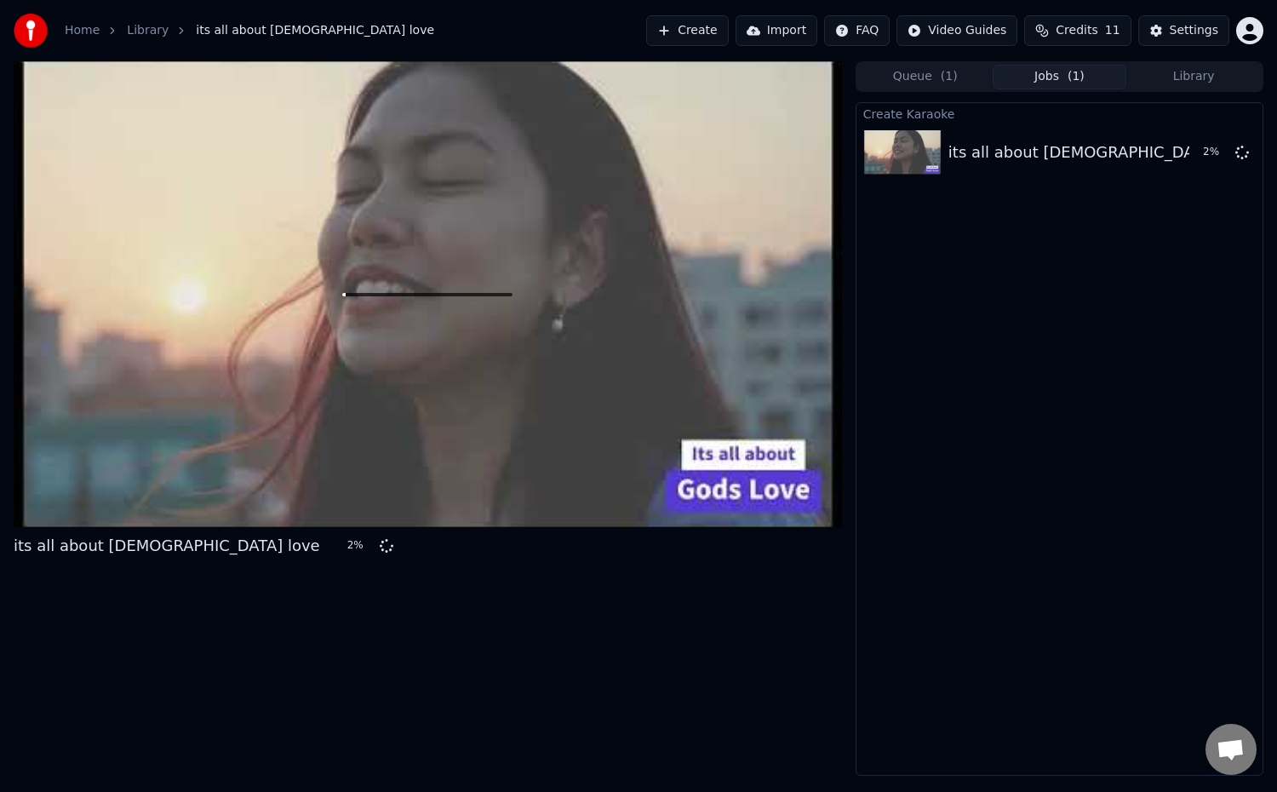
click at [912, 79] on button "Queue ( 1 )" at bounding box center [925, 77] width 134 height 25
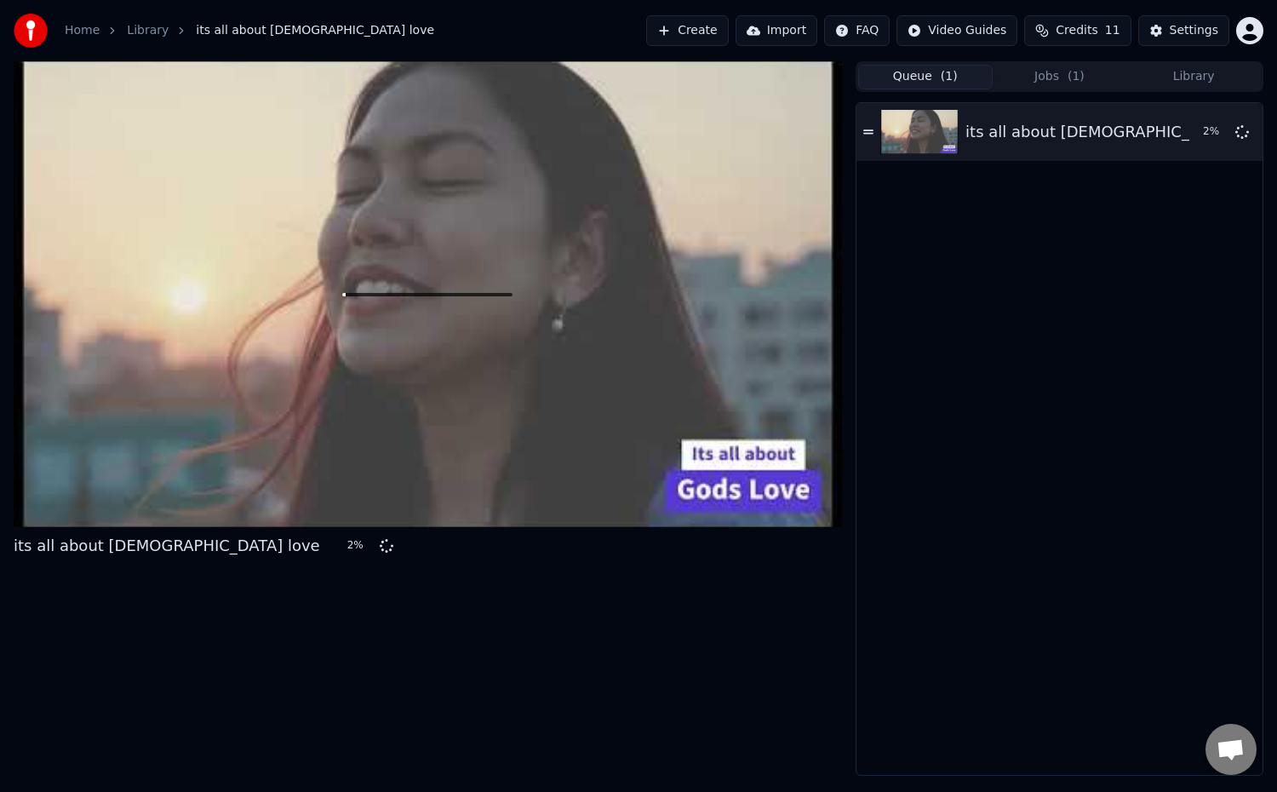
click at [1069, 80] on span "( 1 )" at bounding box center [1075, 76] width 17 height 17
click at [969, 72] on button "Queue ( 1 )" at bounding box center [925, 77] width 134 height 25
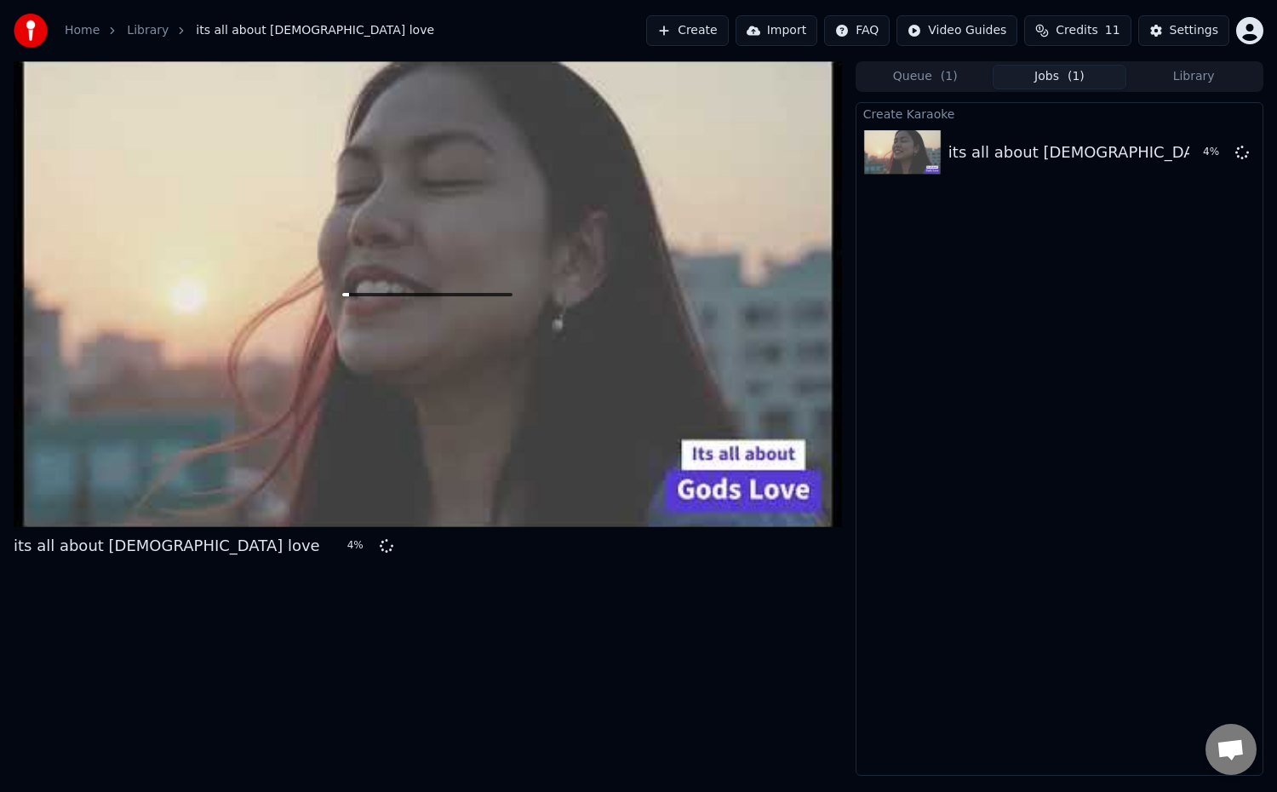
click at [1057, 81] on button "Jobs ( 1 )" at bounding box center [1059, 77] width 134 height 25
click at [579, 31] on button "Storage is Full" at bounding box center [573, 30] width 132 height 31
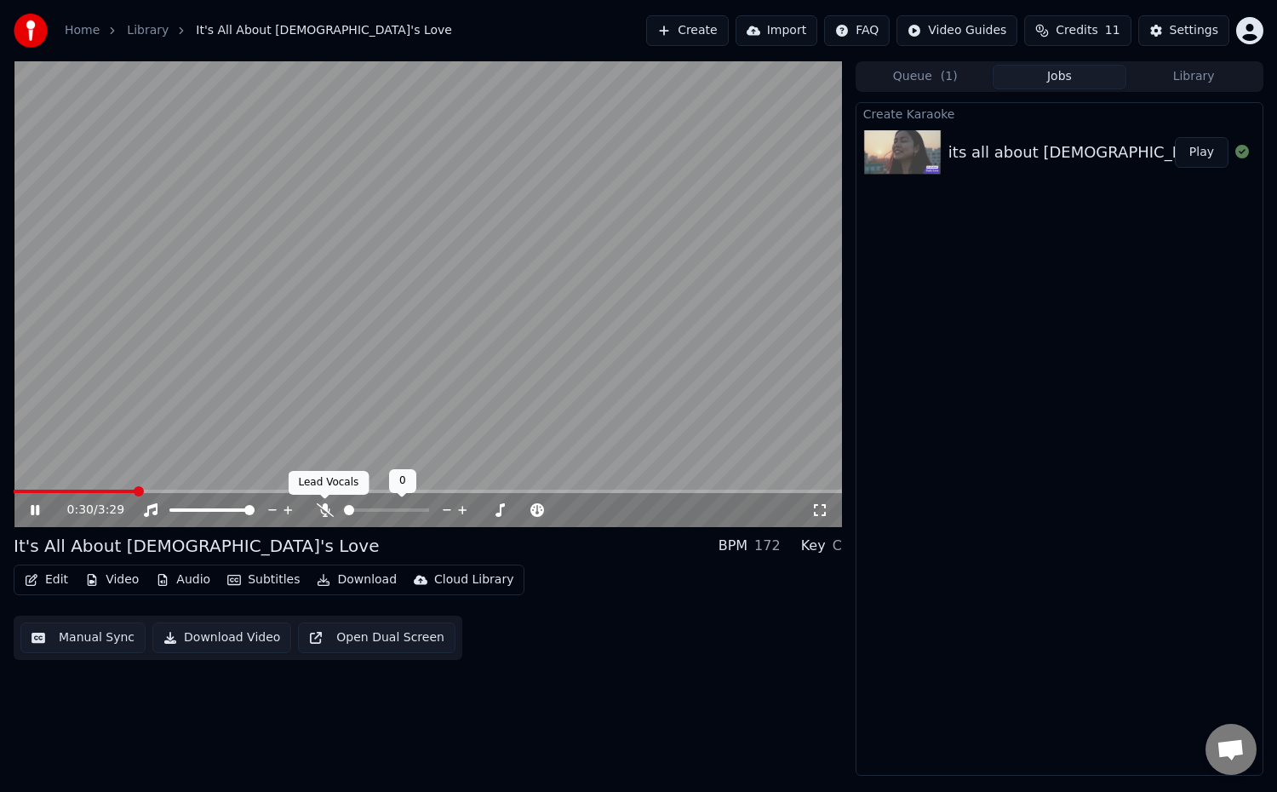
click at [318, 507] on icon at bounding box center [325, 510] width 17 height 14
click at [344, 513] on span at bounding box center [349, 510] width 10 height 10
click at [14, 496] on span at bounding box center [19, 491] width 10 height 10
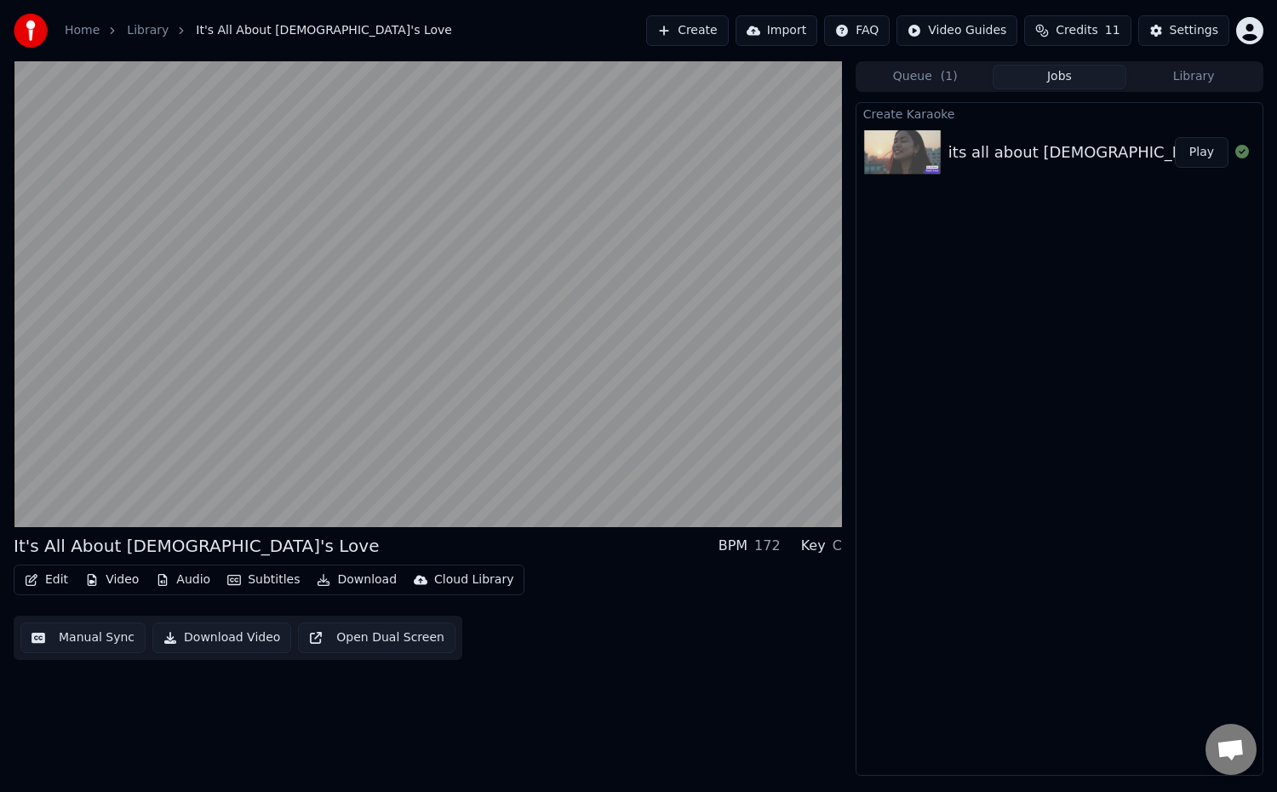
click at [234, 641] on button "Download Video" at bounding box center [221, 637] width 139 height 31
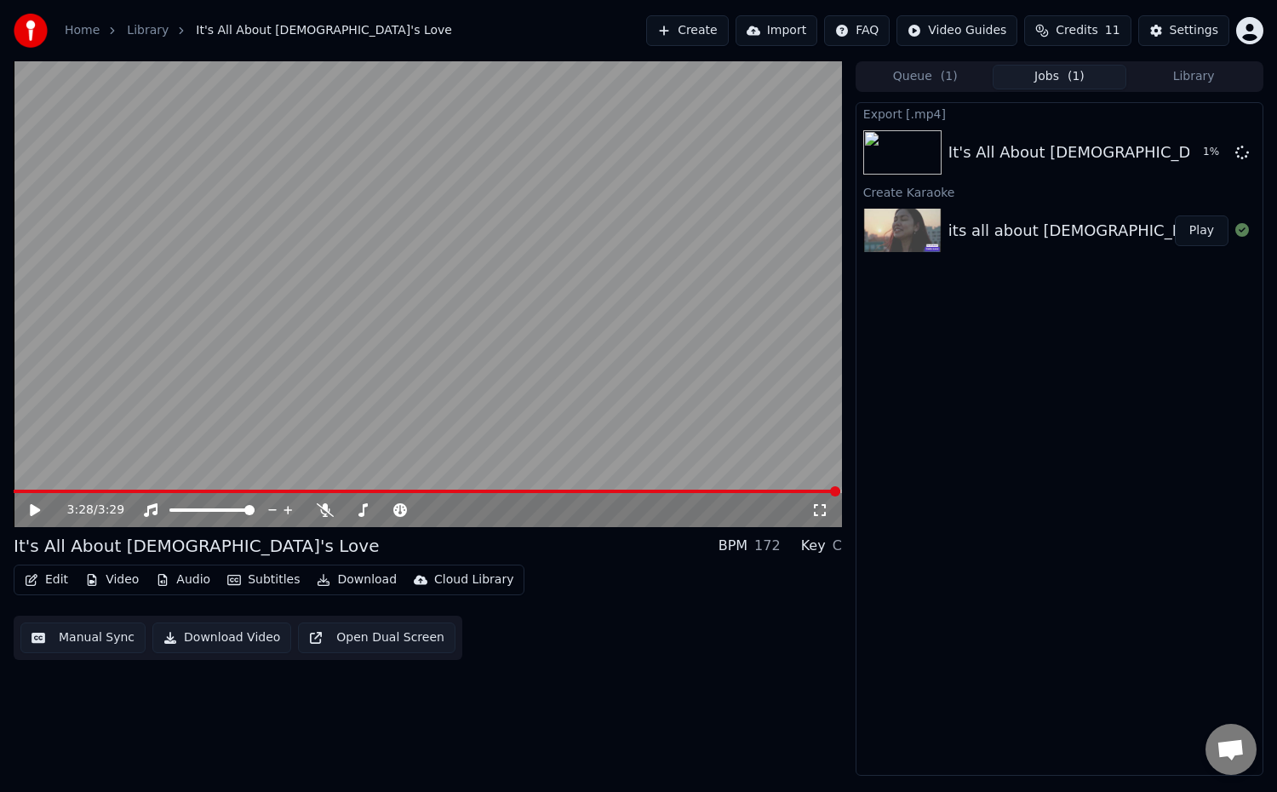
click at [1091, 30] on span "Credits" at bounding box center [1076, 30] width 42 height 17
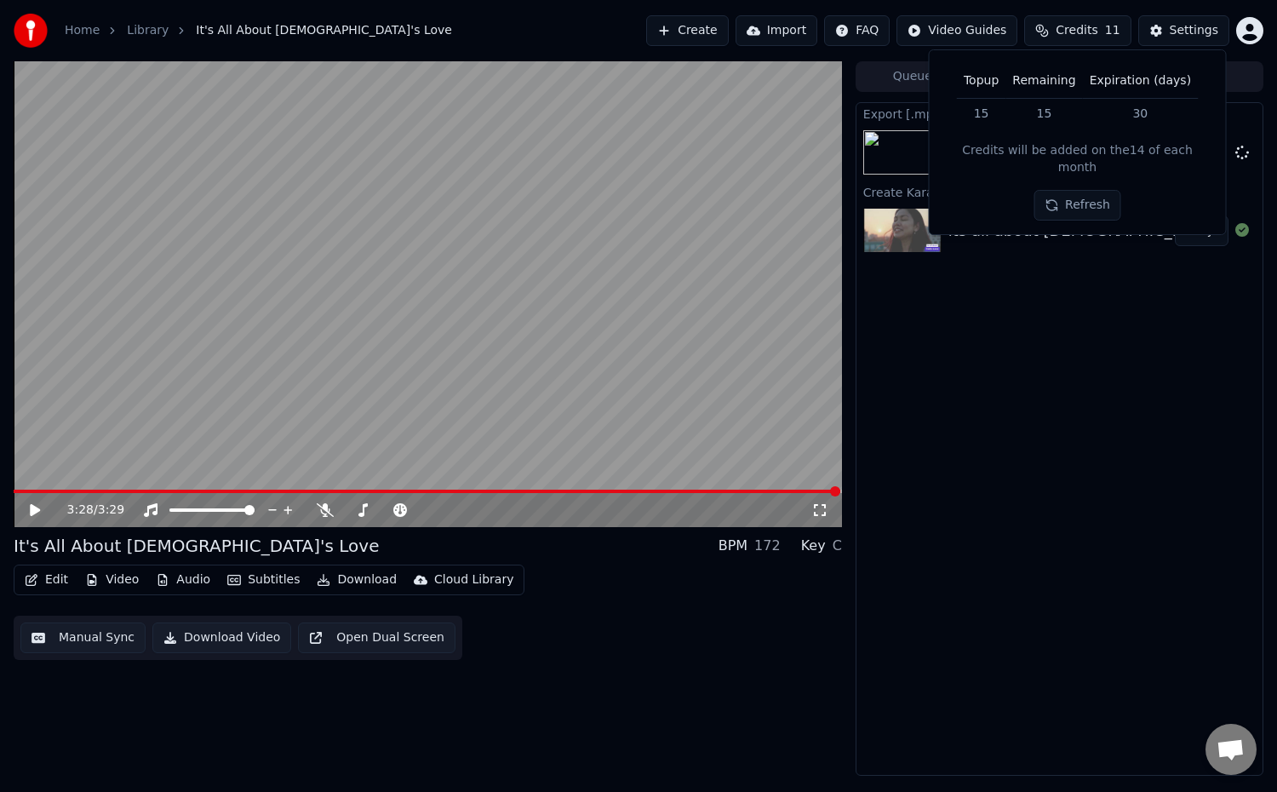
click at [1091, 30] on span "Credits" at bounding box center [1076, 30] width 42 height 17
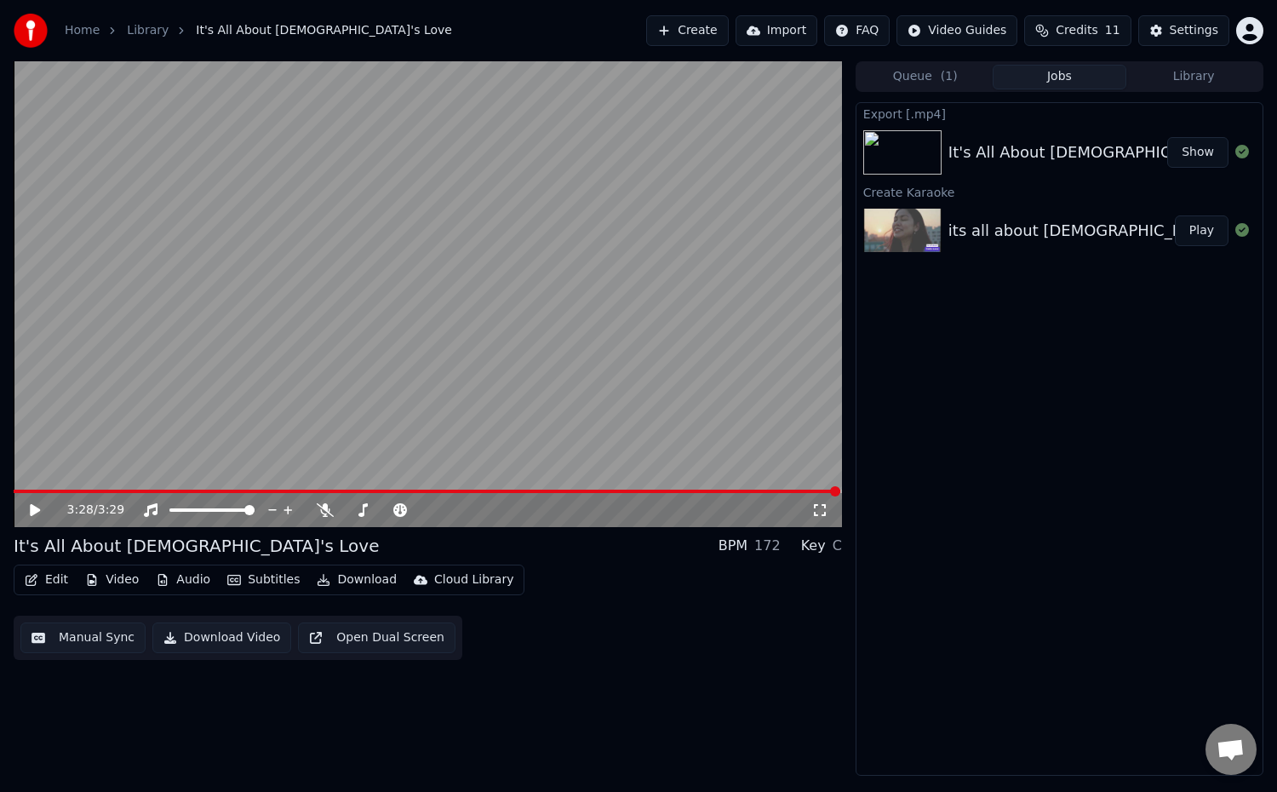
click at [1190, 156] on button "Show" at bounding box center [1197, 152] width 61 height 31
